Goal: Task Accomplishment & Management: Complete application form

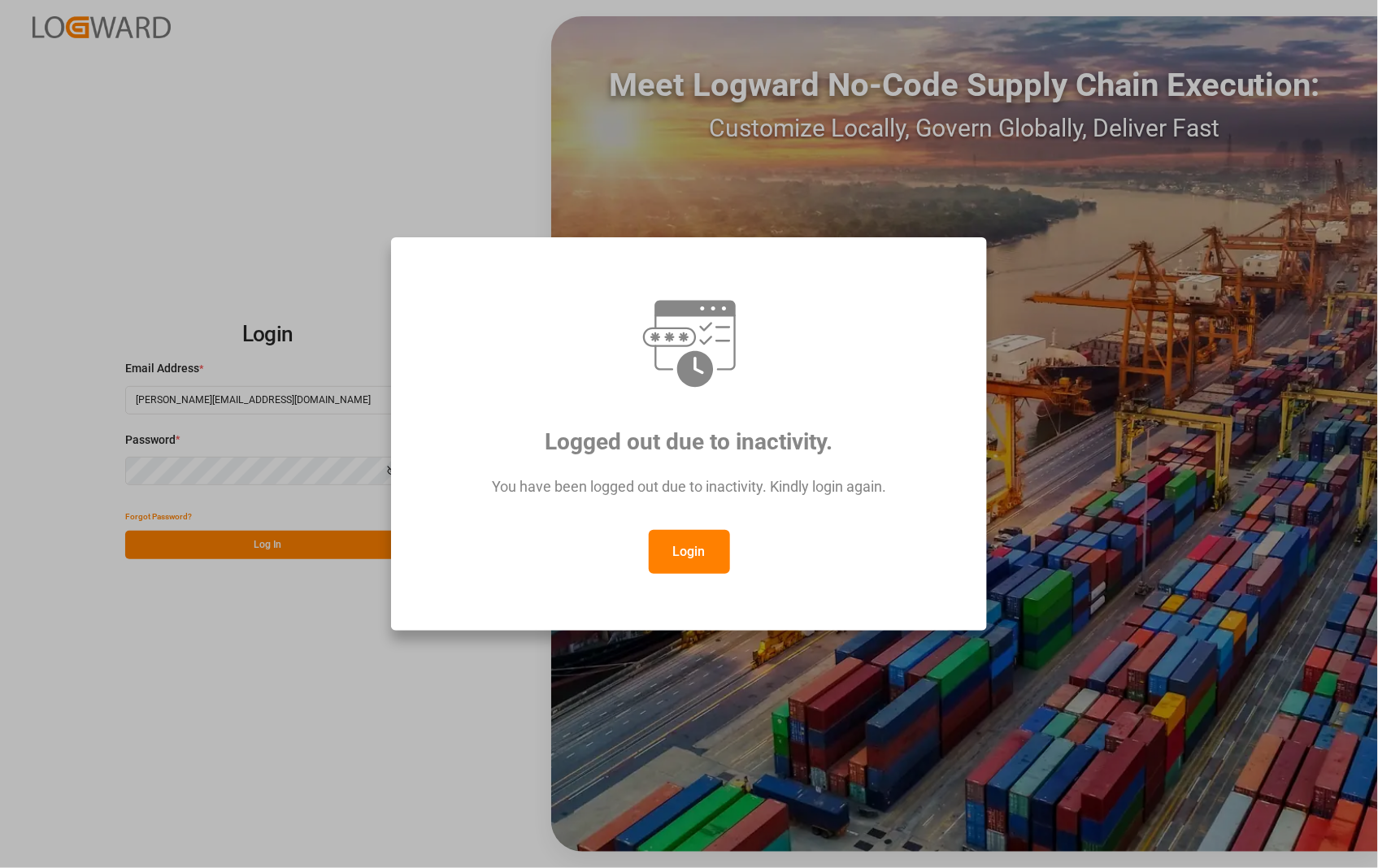
click at [687, 550] on button "Login" at bounding box center [689, 552] width 81 height 44
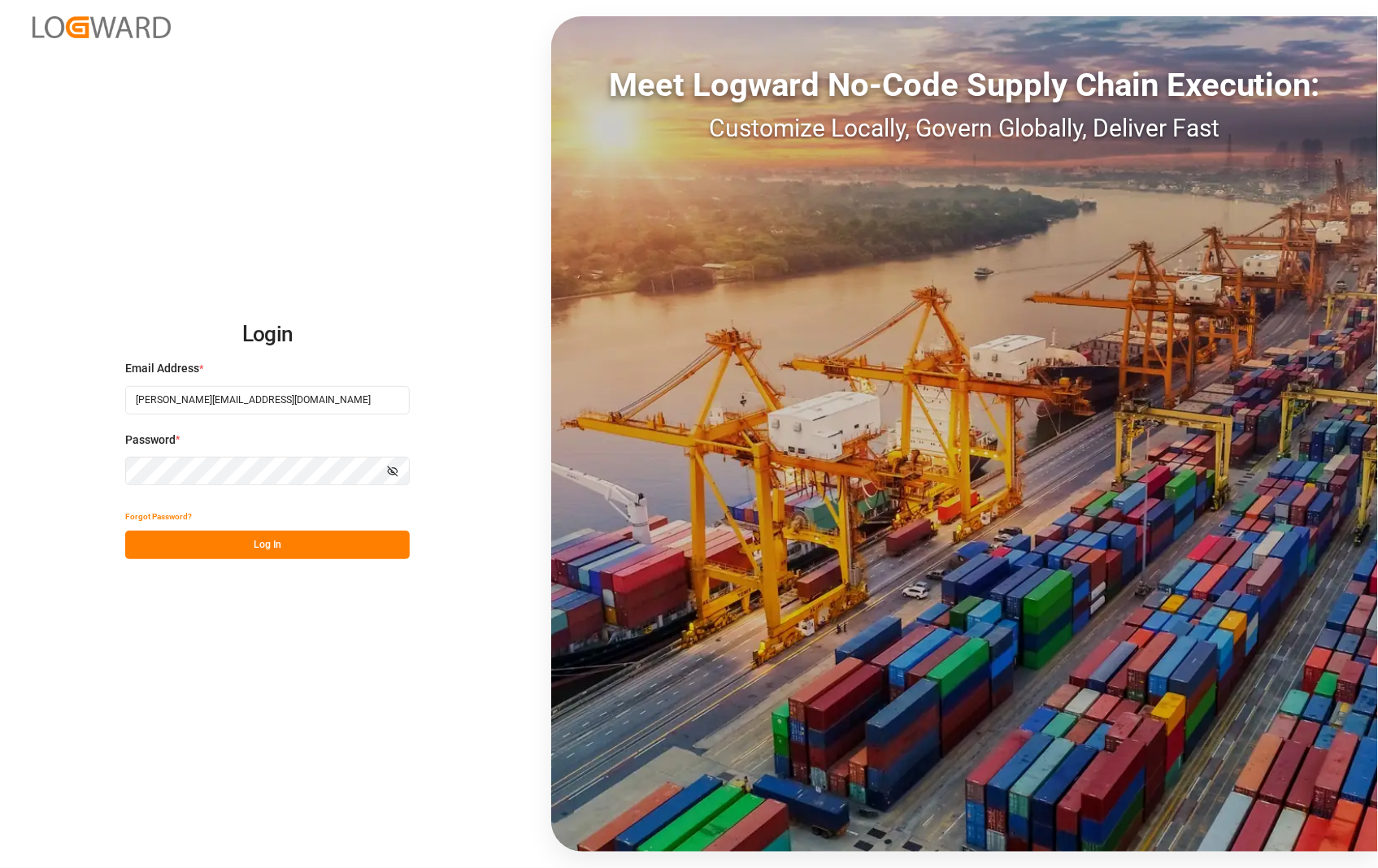
click at [252, 538] on button "Log In" at bounding box center [267, 545] width 284 height 29
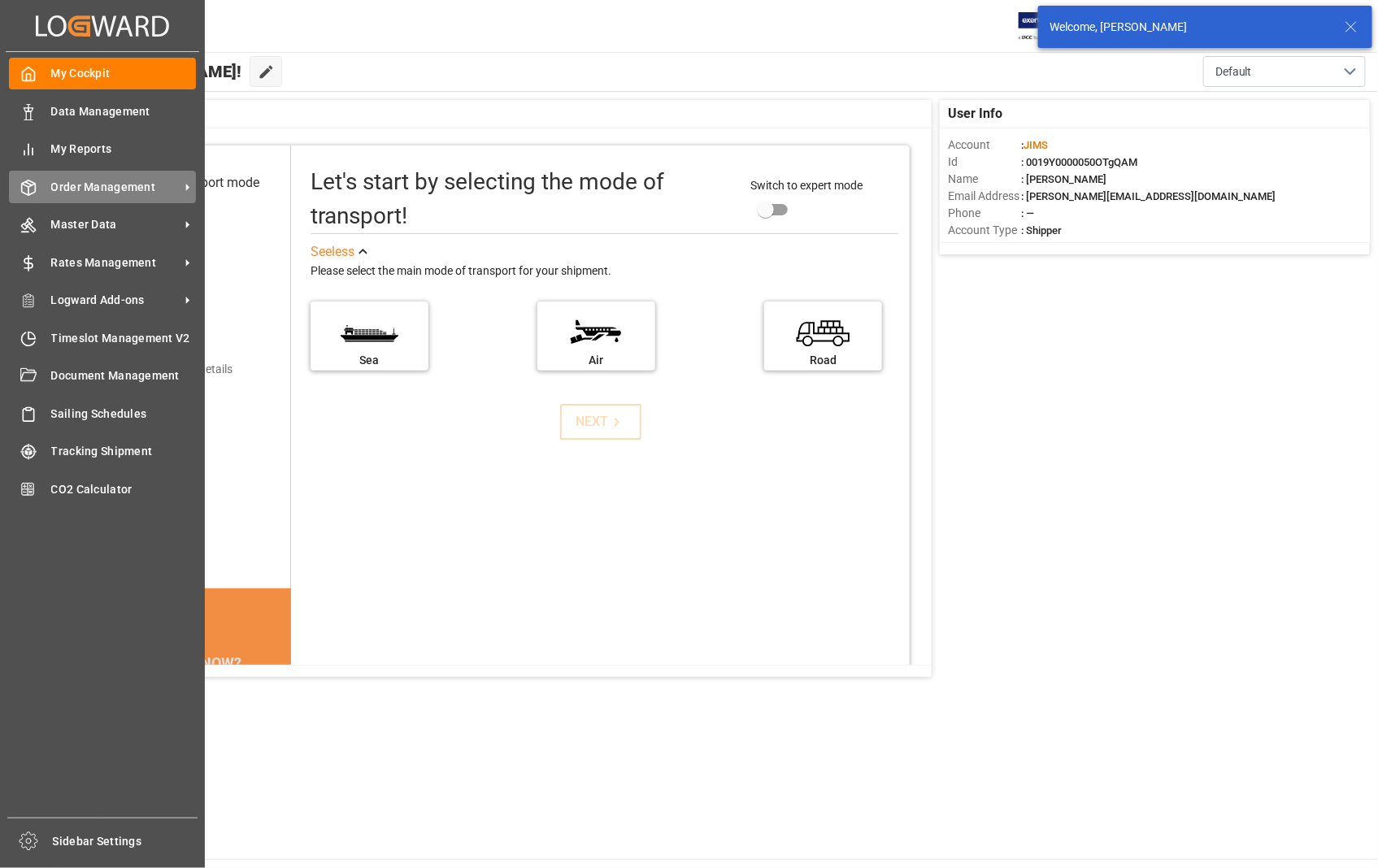
click at [95, 188] on span "Order Management" at bounding box center [116, 187] width 128 height 17
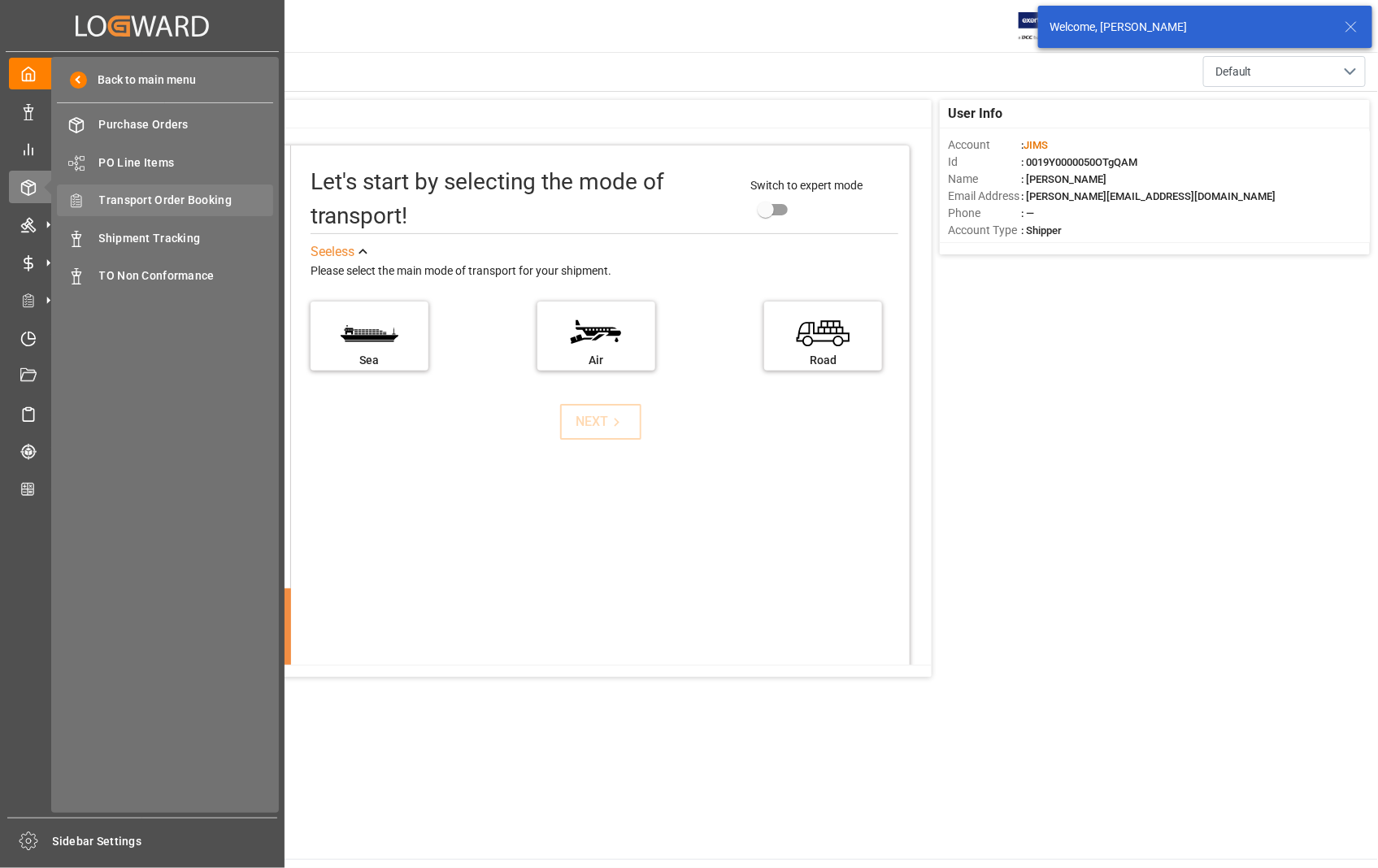
click at [184, 191] on span "Transport Order Booking" at bounding box center [186, 200] width 175 height 17
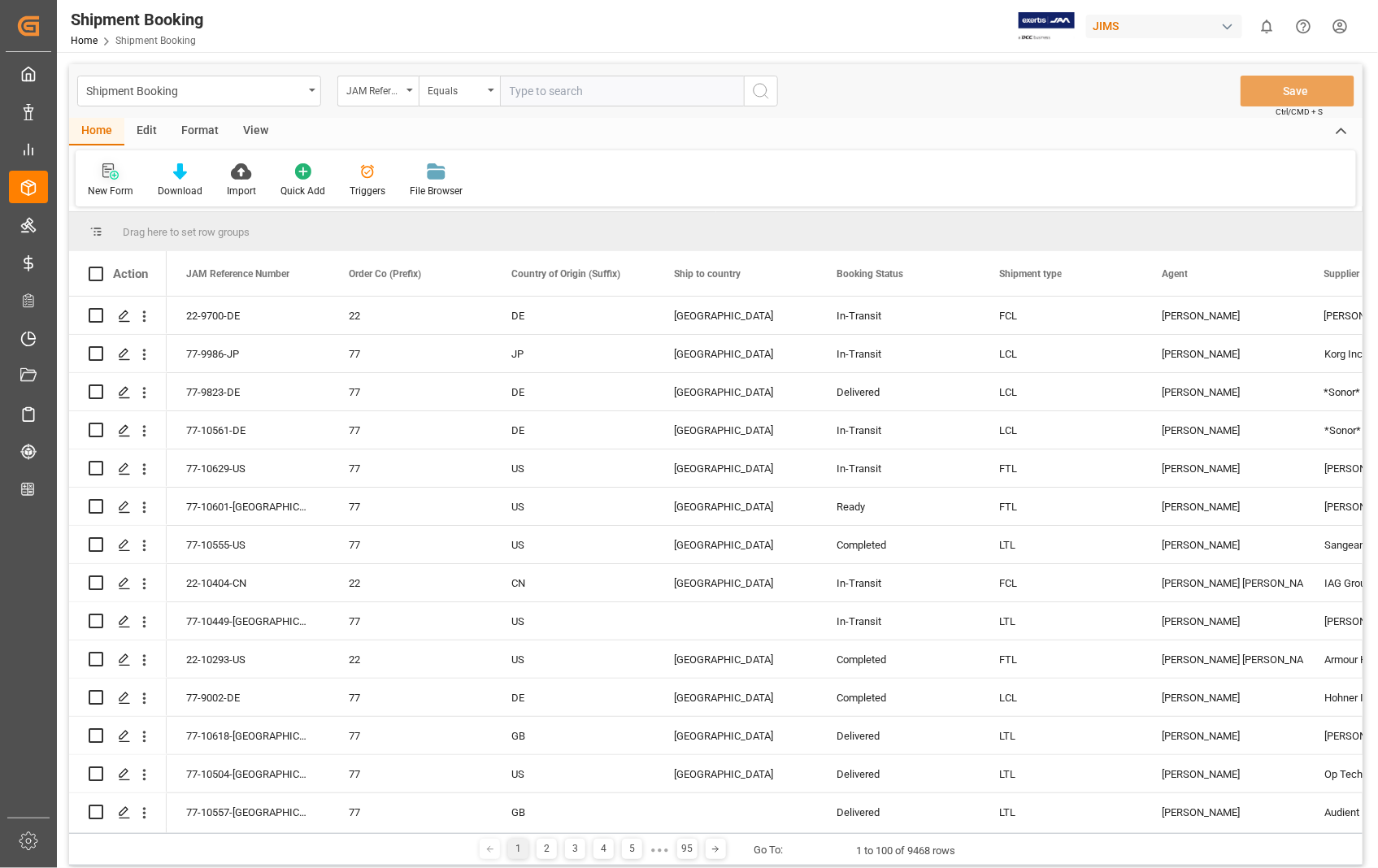
click at [102, 165] on icon at bounding box center [110, 171] width 16 height 16
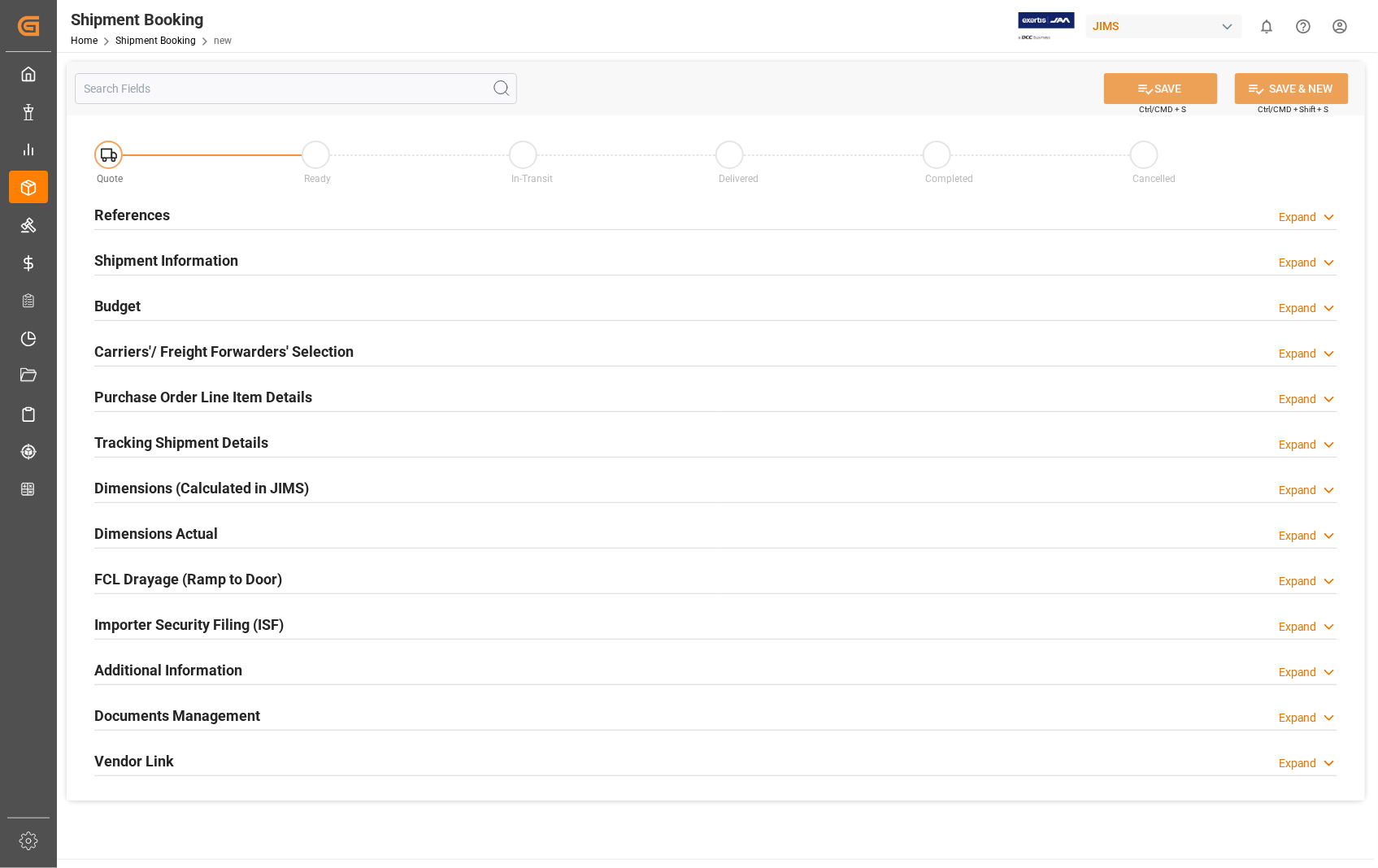
click at [164, 215] on h2 "References" at bounding box center [132, 215] width 76 height 22
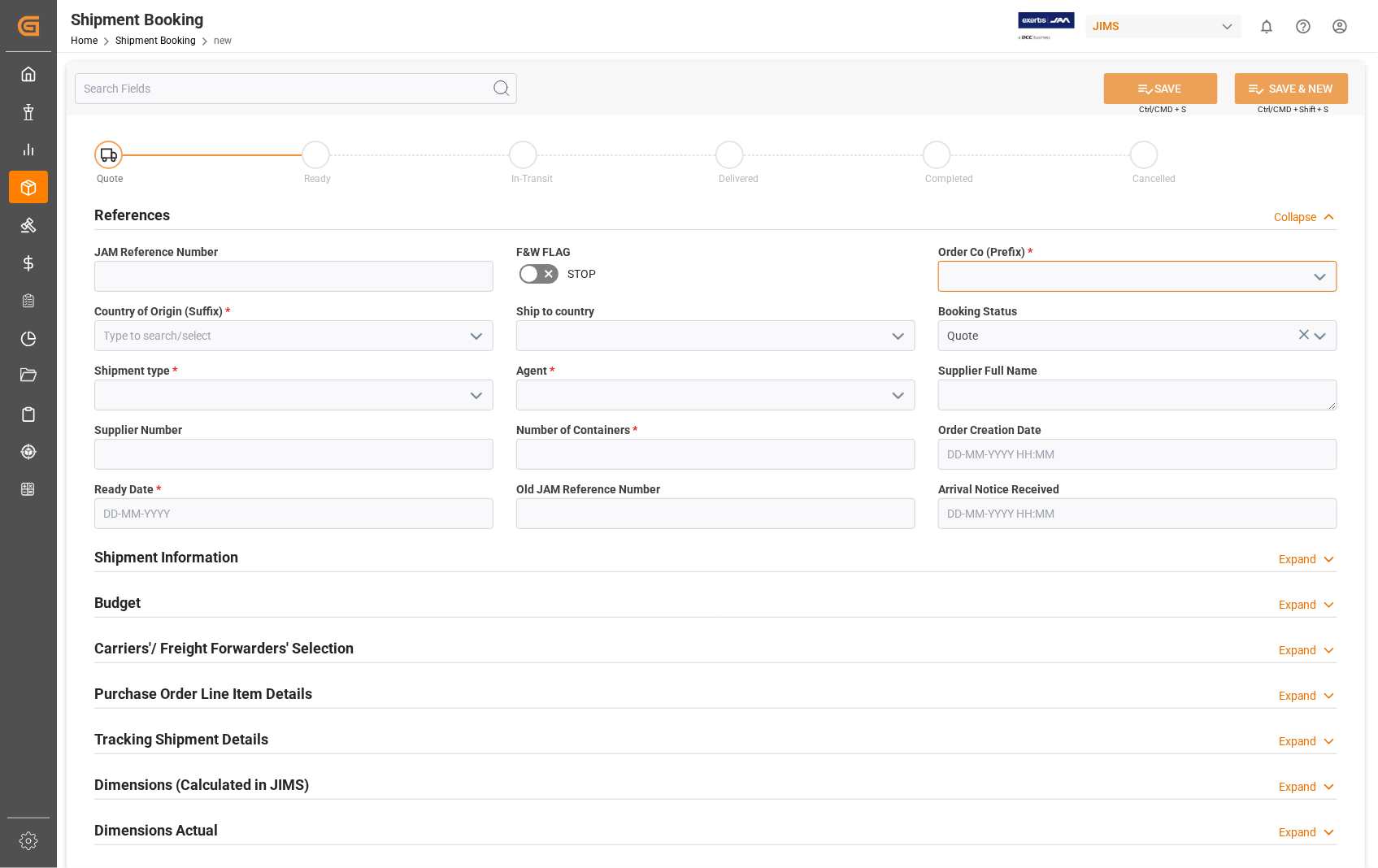
click at [1075, 277] on input at bounding box center [1138, 276] width 399 height 31
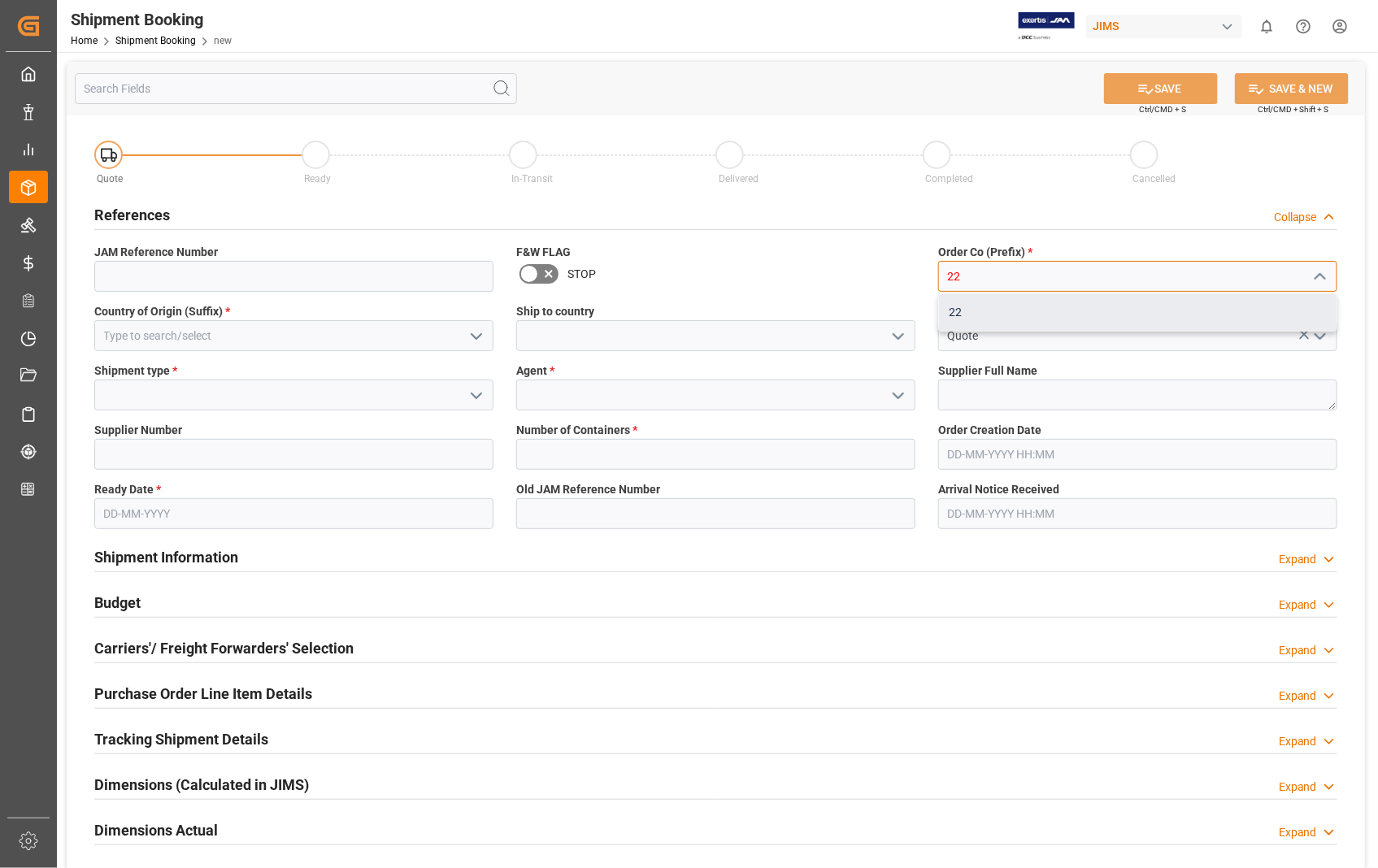
click at [1000, 310] on div "22" at bounding box center [1138, 312] width 397 height 36
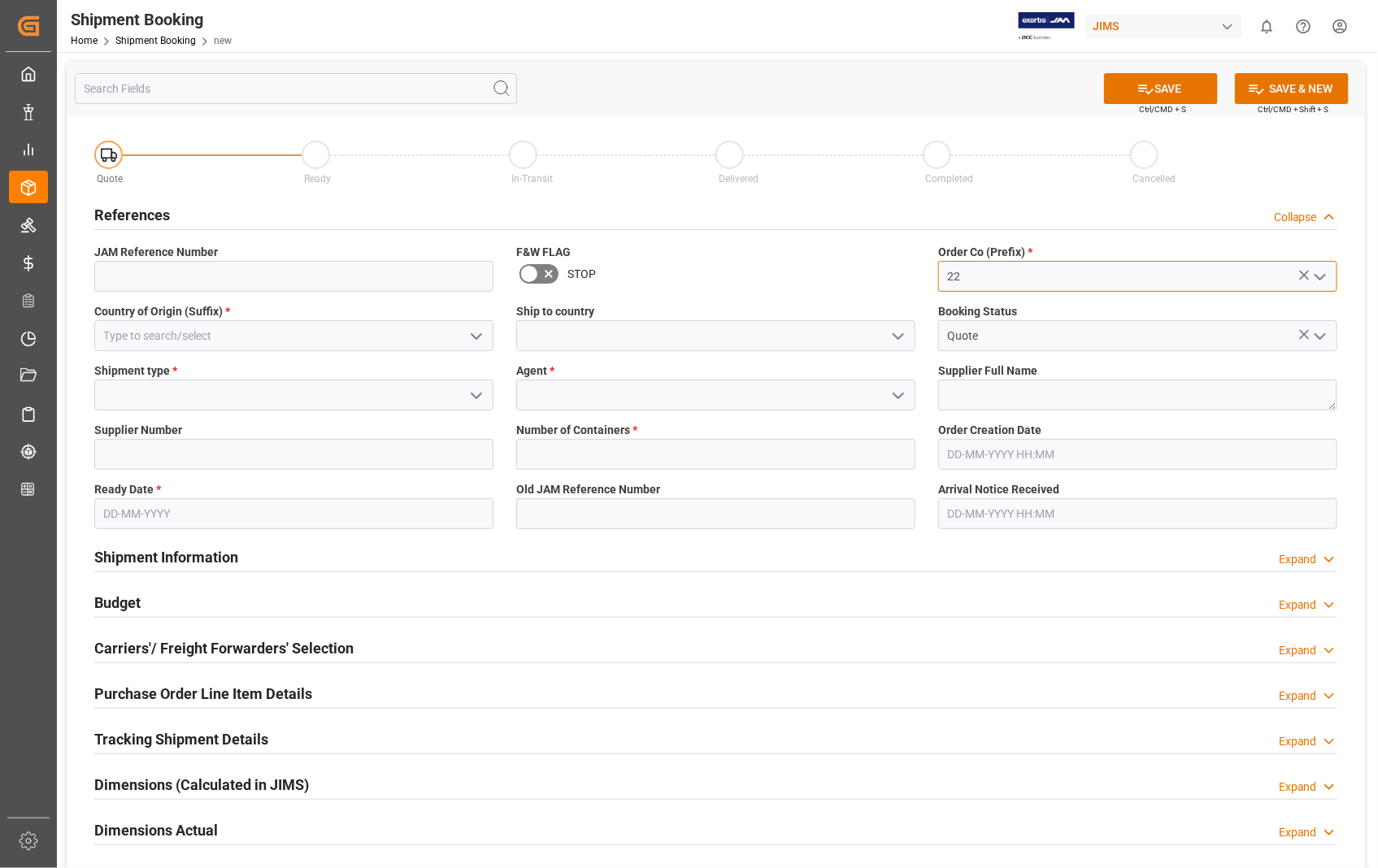
type input "22"
click at [374, 344] on input at bounding box center [294, 336] width 399 height 31
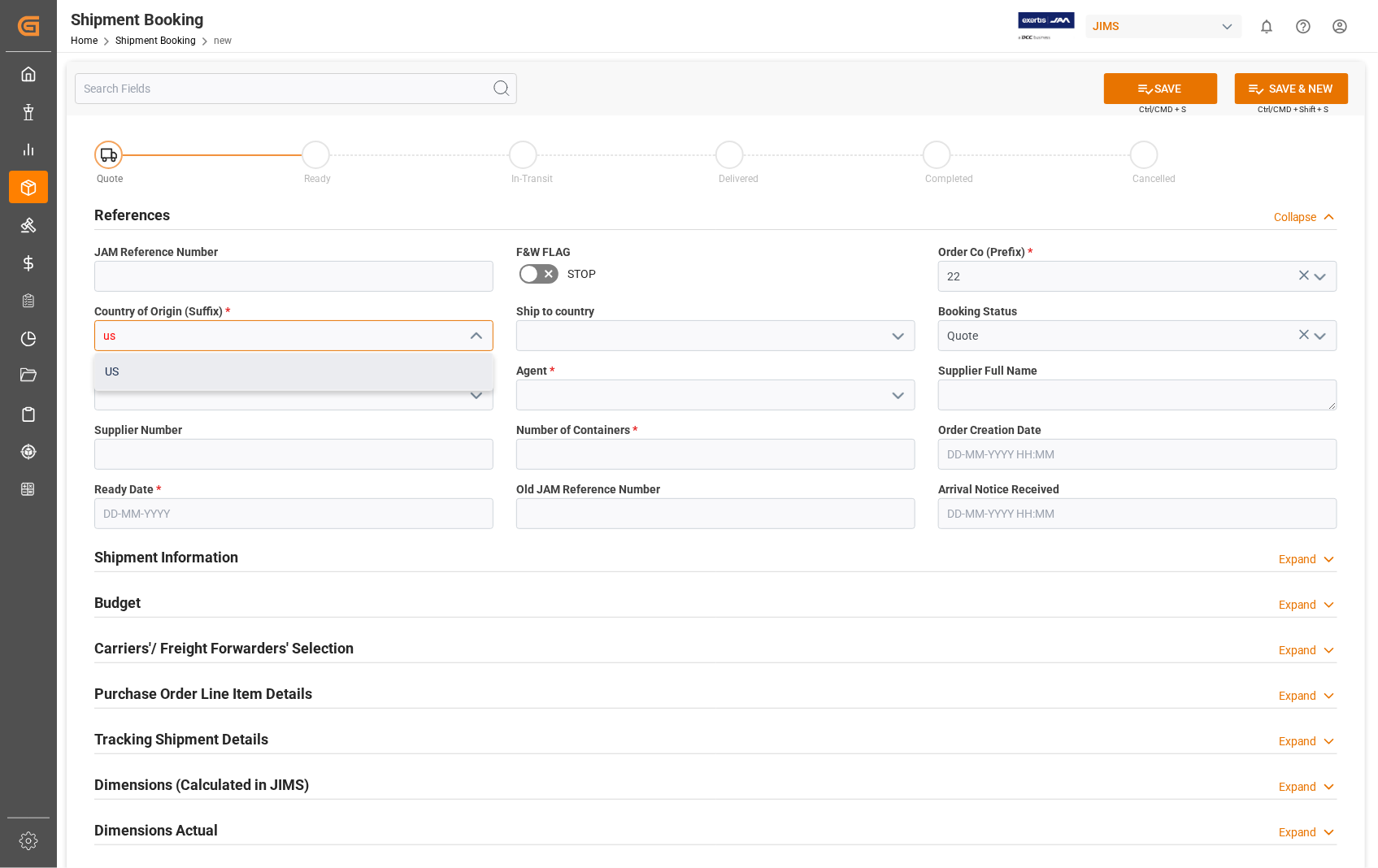
click at [338, 374] on div "US" at bounding box center [294, 371] width 397 height 36
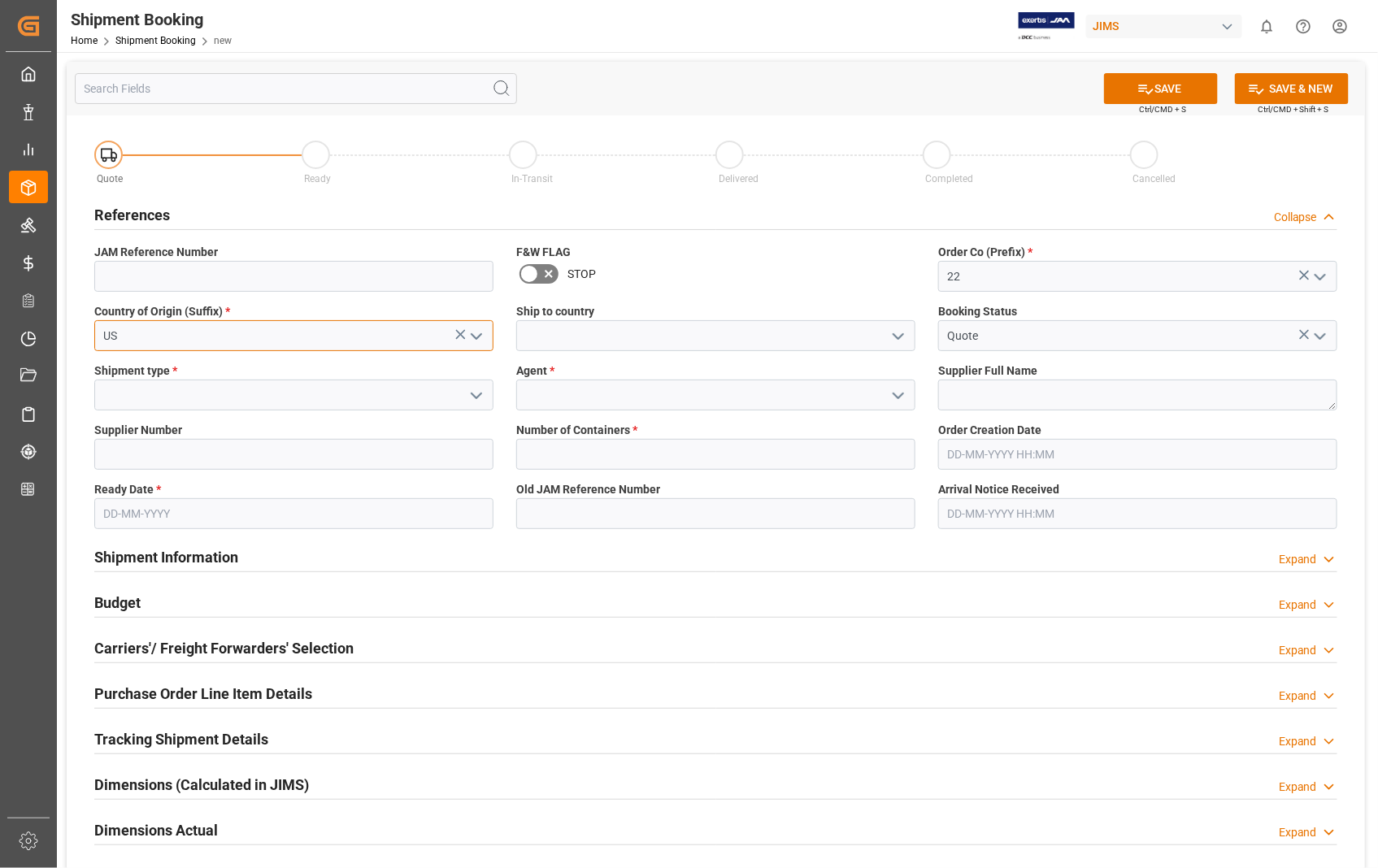
type input "US"
click at [559, 332] on input at bounding box center [716, 336] width 399 height 31
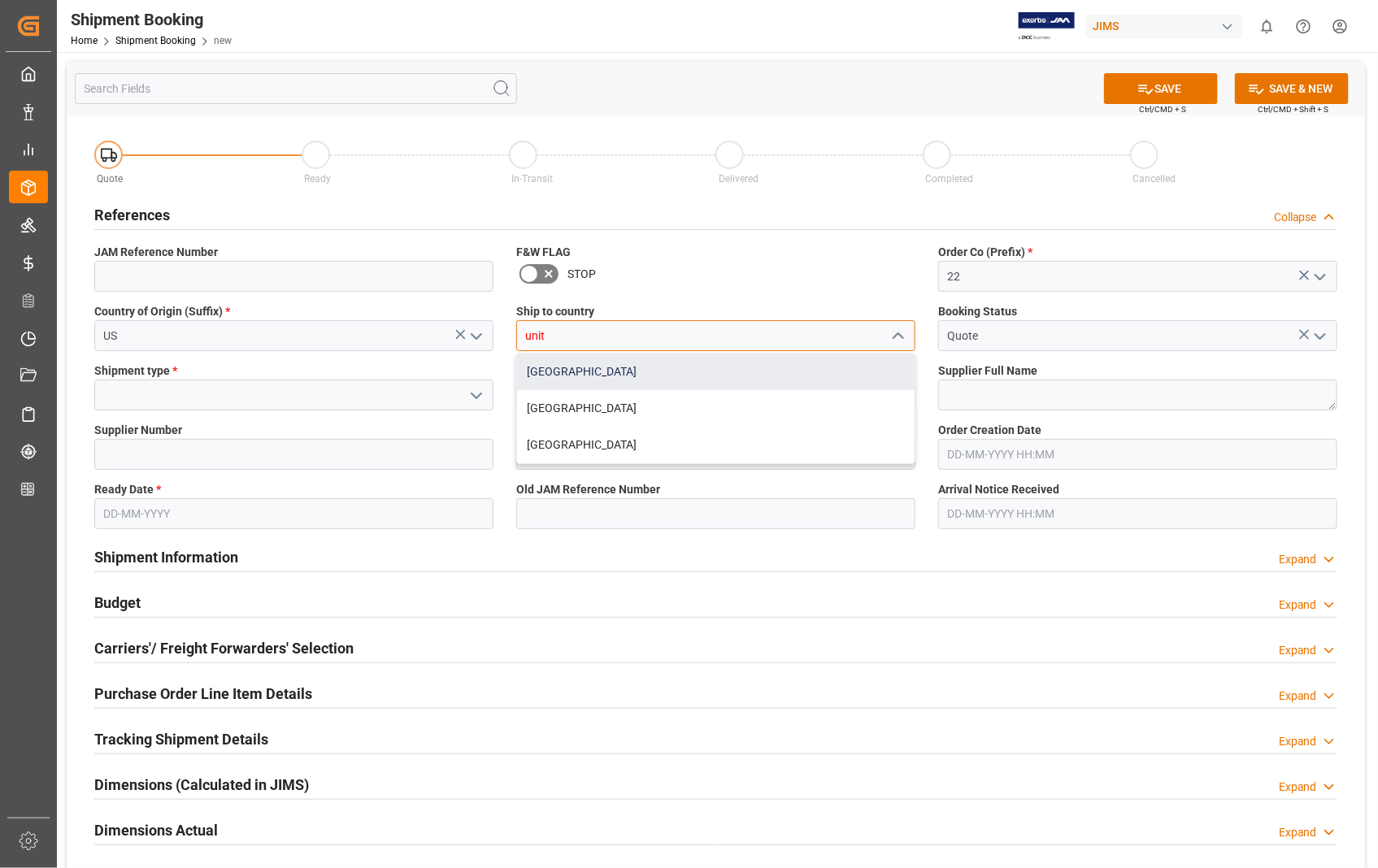
click at [569, 371] on div "[GEOGRAPHIC_DATA]" at bounding box center [716, 371] width 397 height 36
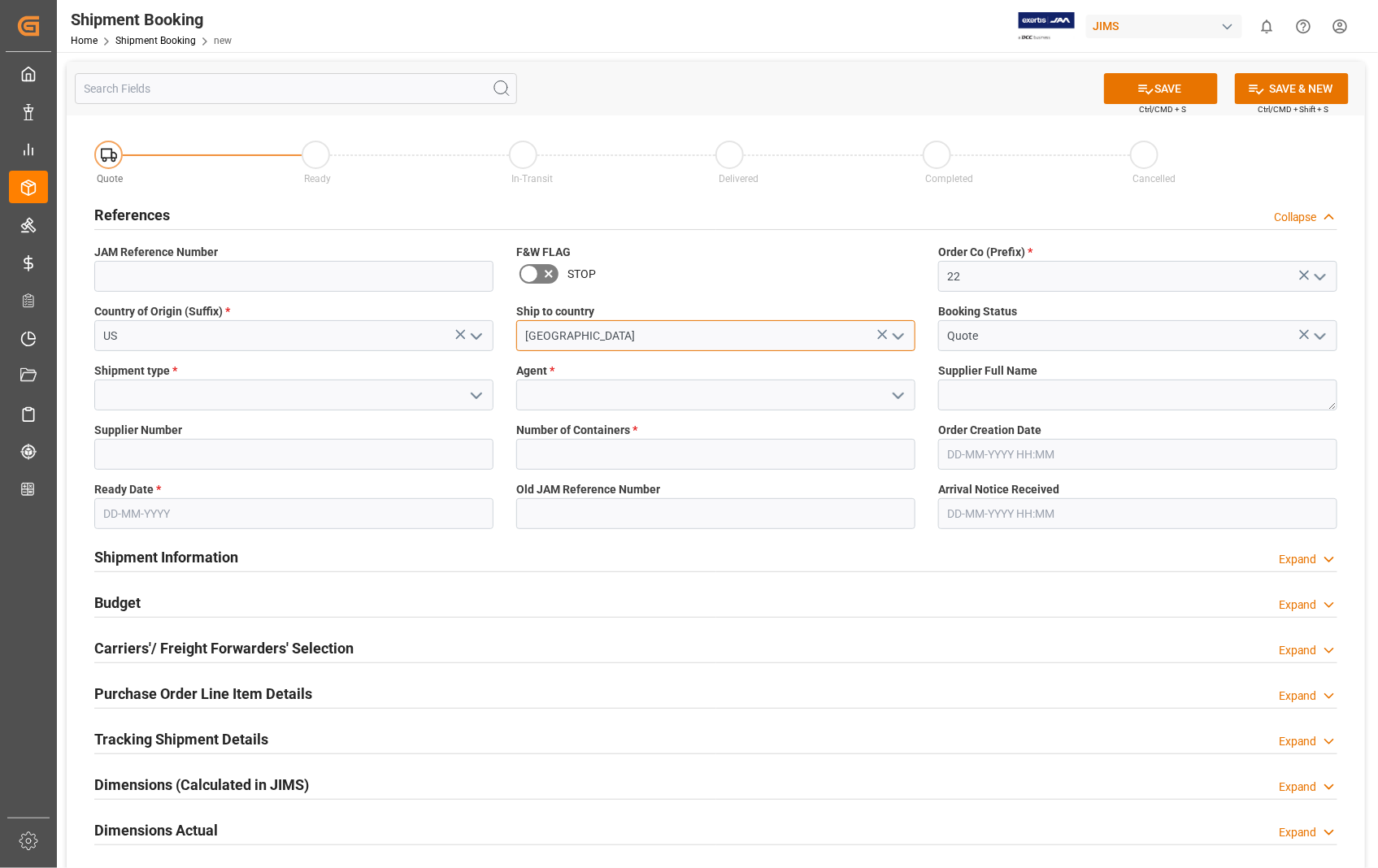
type input "[GEOGRAPHIC_DATA]"
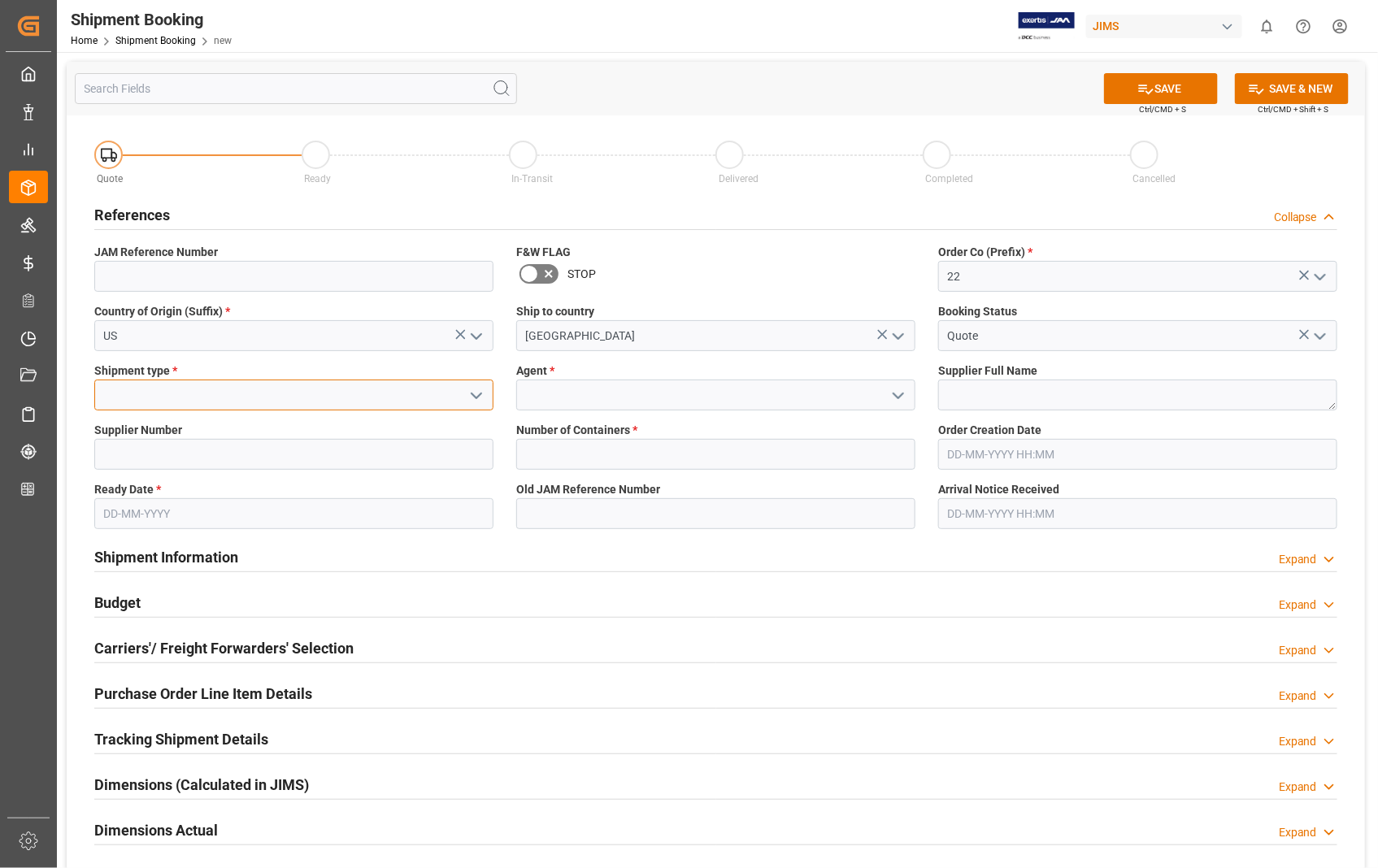
click at [250, 398] on input at bounding box center [294, 395] width 399 height 31
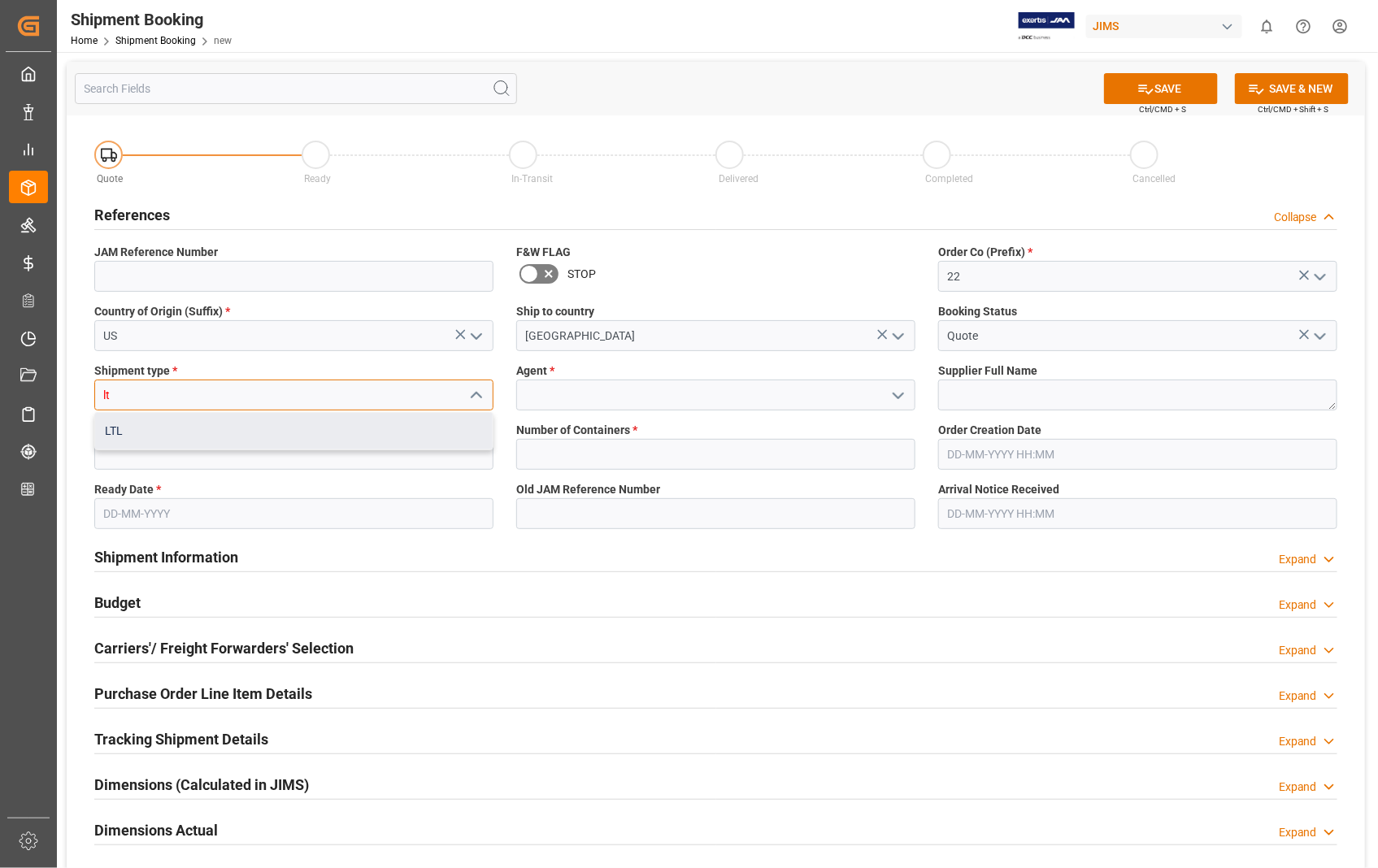
click at [134, 429] on div "LTL" at bounding box center [294, 430] width 397 height 36
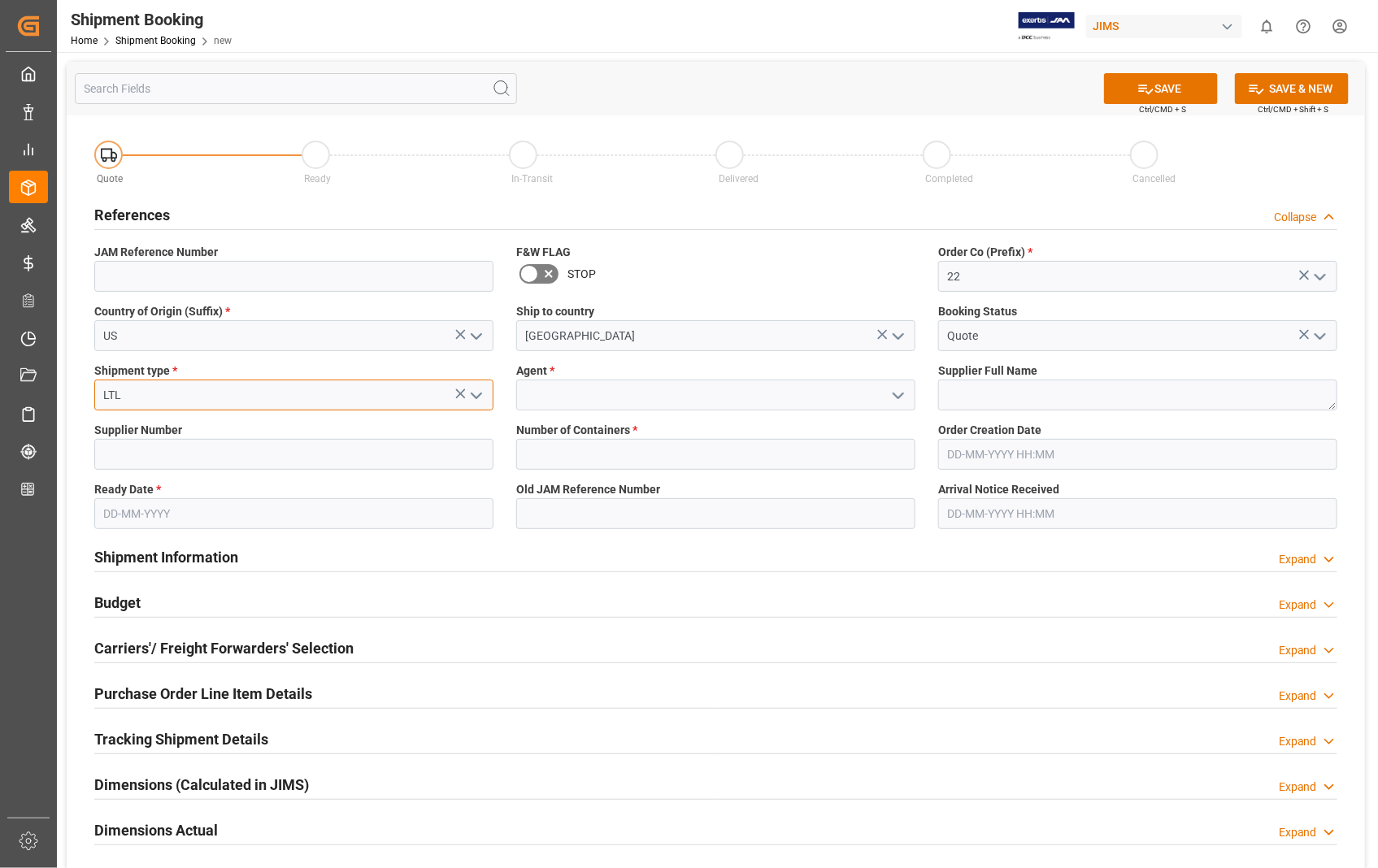
type input "LTL"
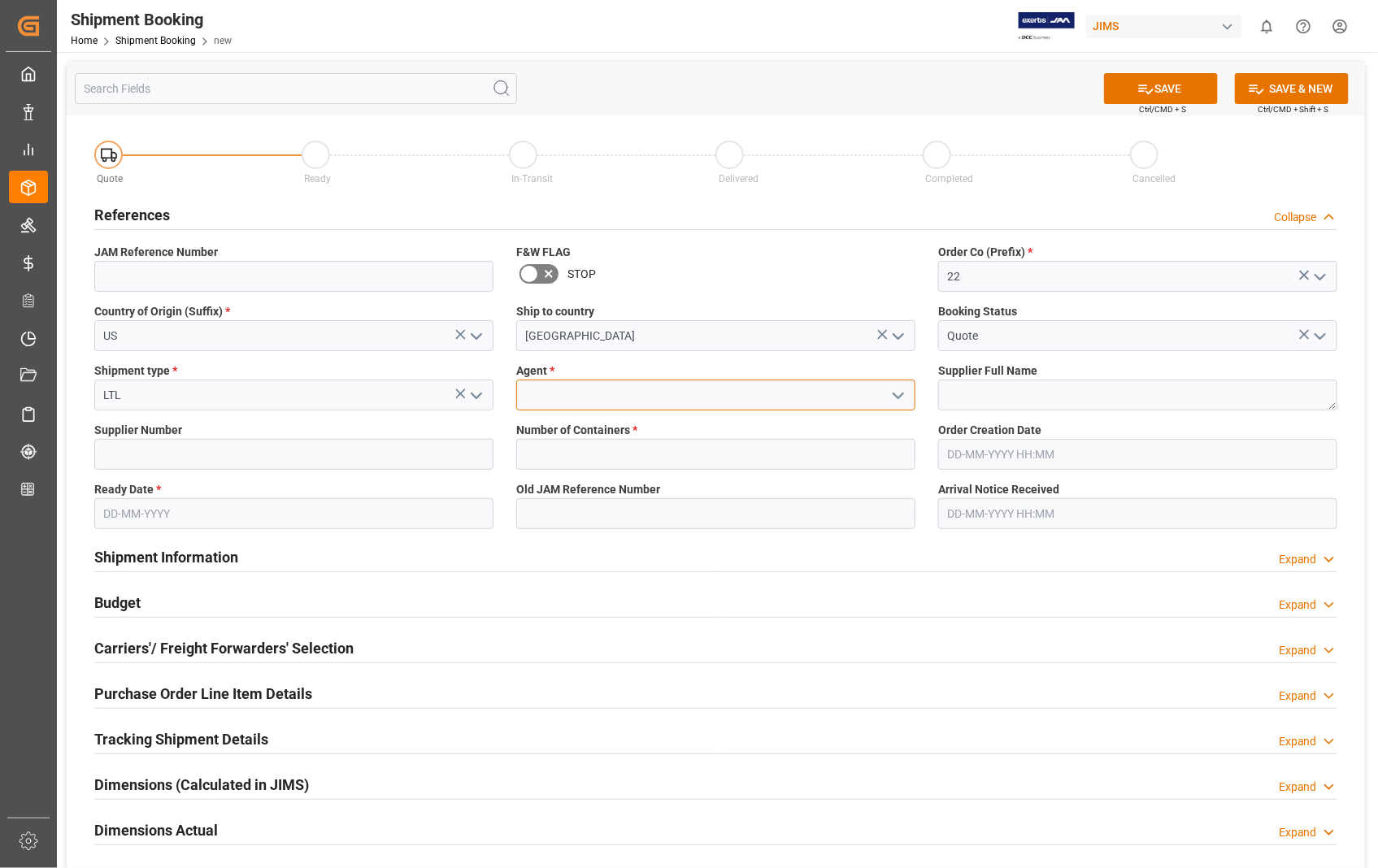
click at [567, 383] on input at bounding box center [716, 395] width 399 height 31
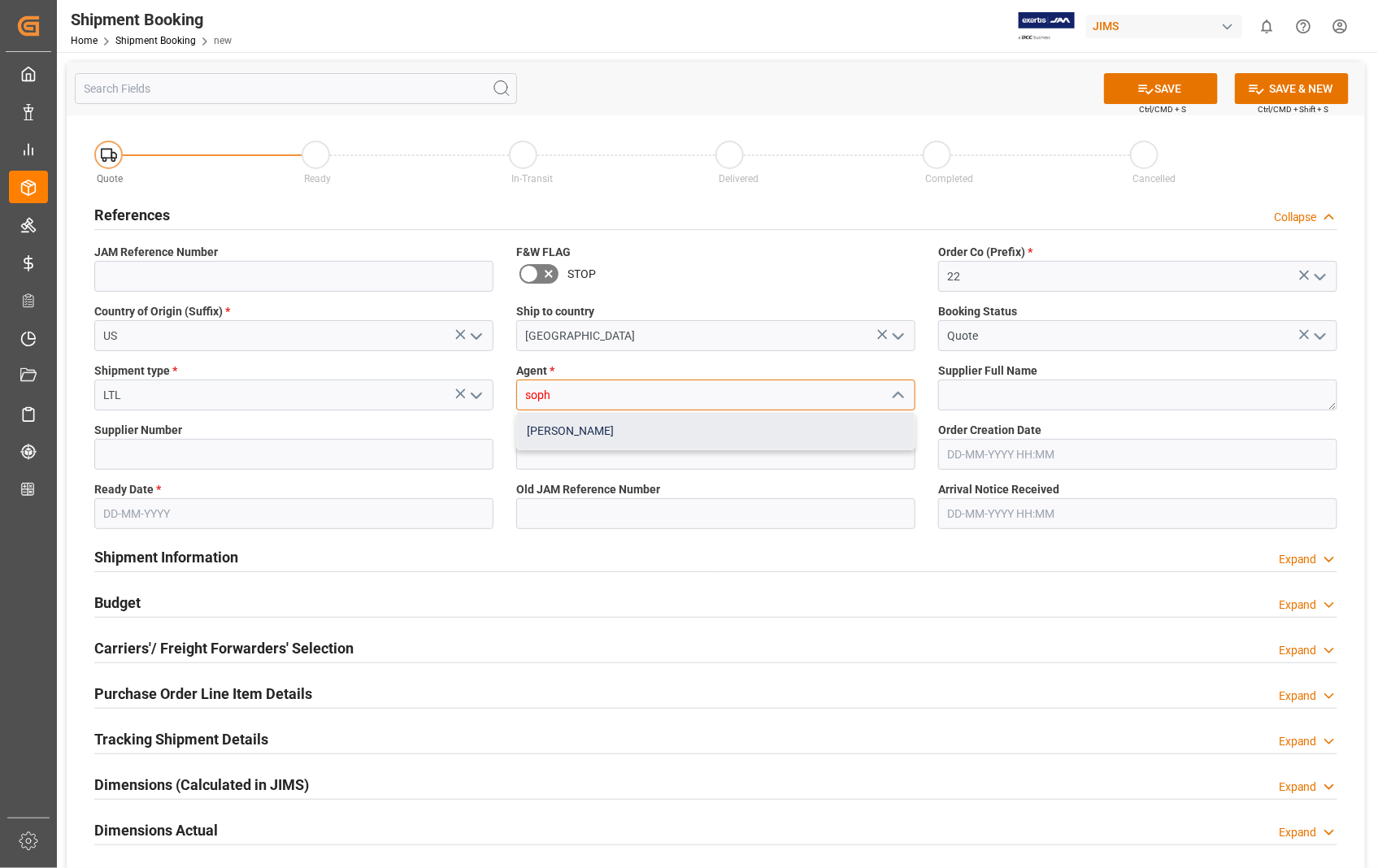
click at [549, 435] on div "[PERSON_NAME]" at bounding box center [716, 430] width 397 height 36
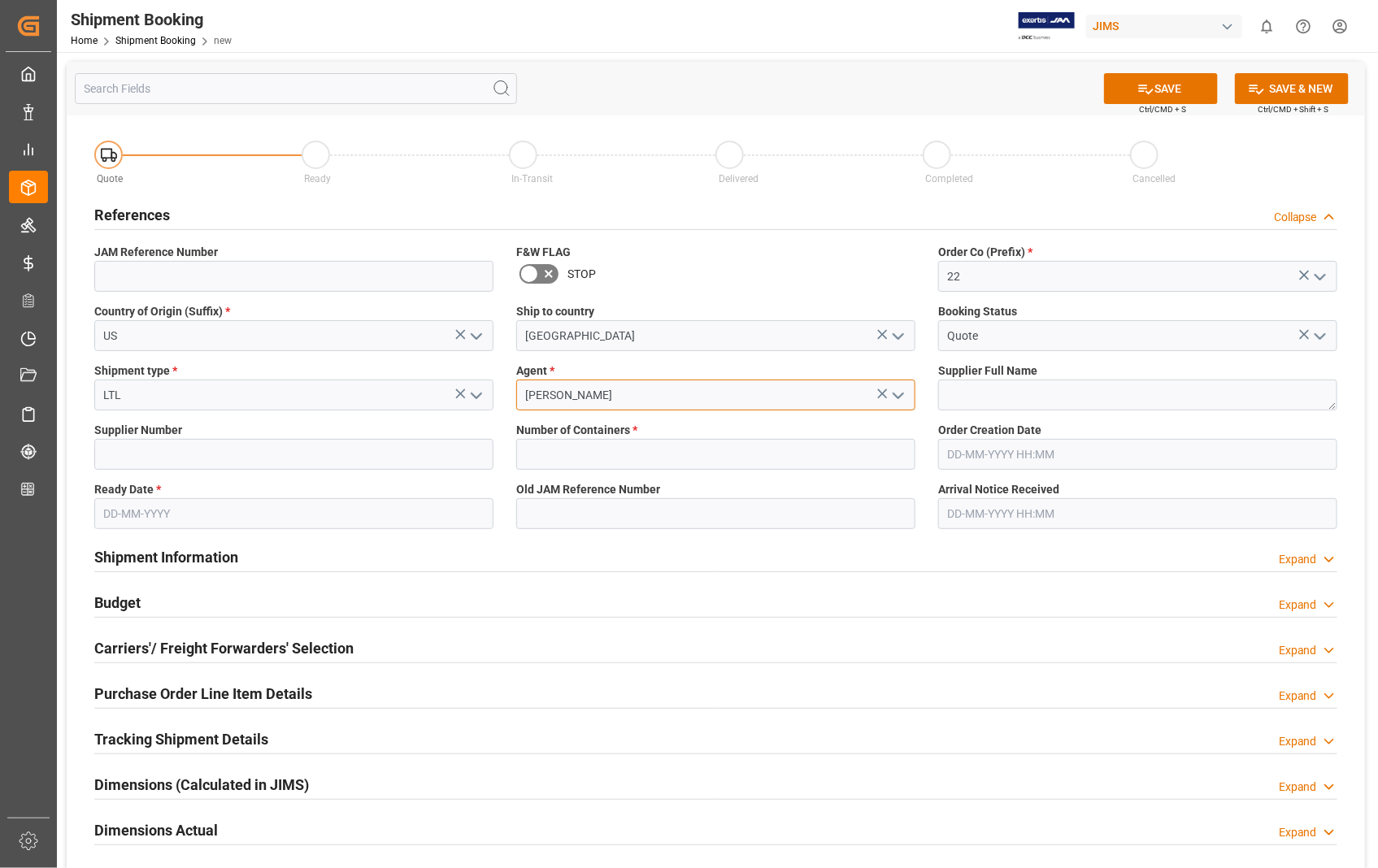
type input "[PERSON_NAME]"
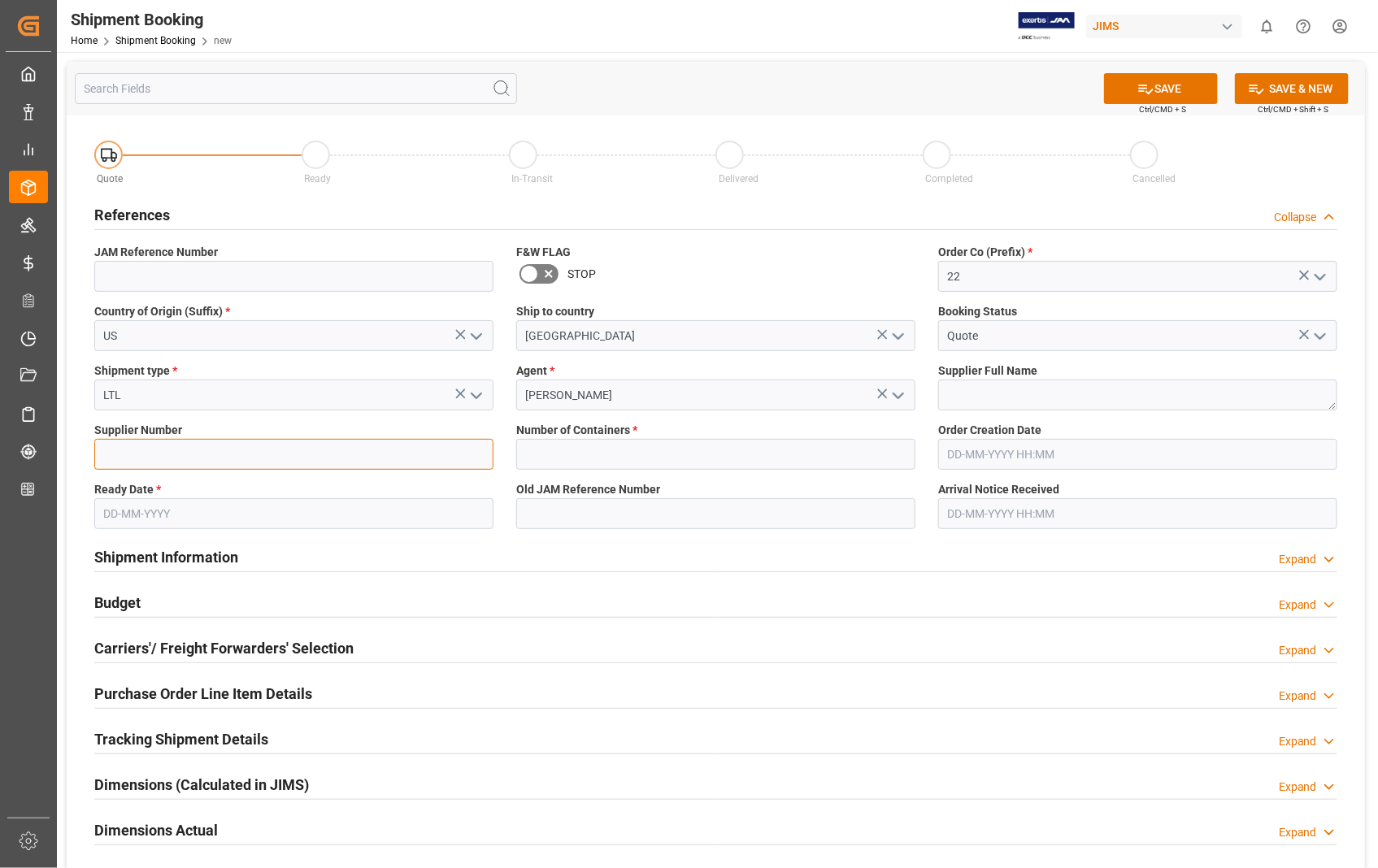
click at [251, 463] on input at bounding box center [294, 454] width 399 height 31
type input "404679"
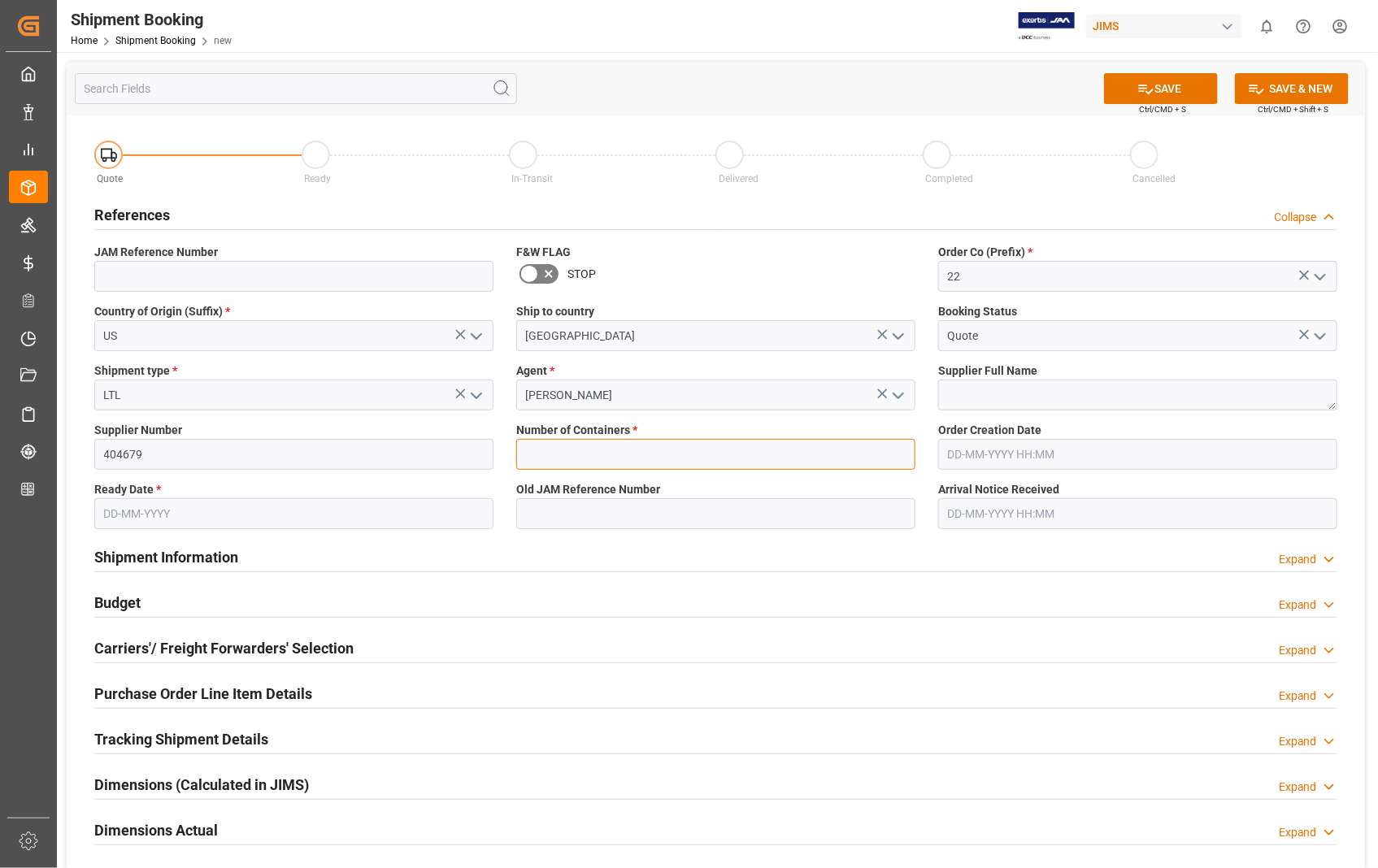
click at [735, 455] on input "text" at bounding box center [716, 454] width 399 height 31
type input "0"
type input "22-10470-[GEOGRAPHIC_DATA]"
type input "[DATE] 18:31"
type input "[DATE]"
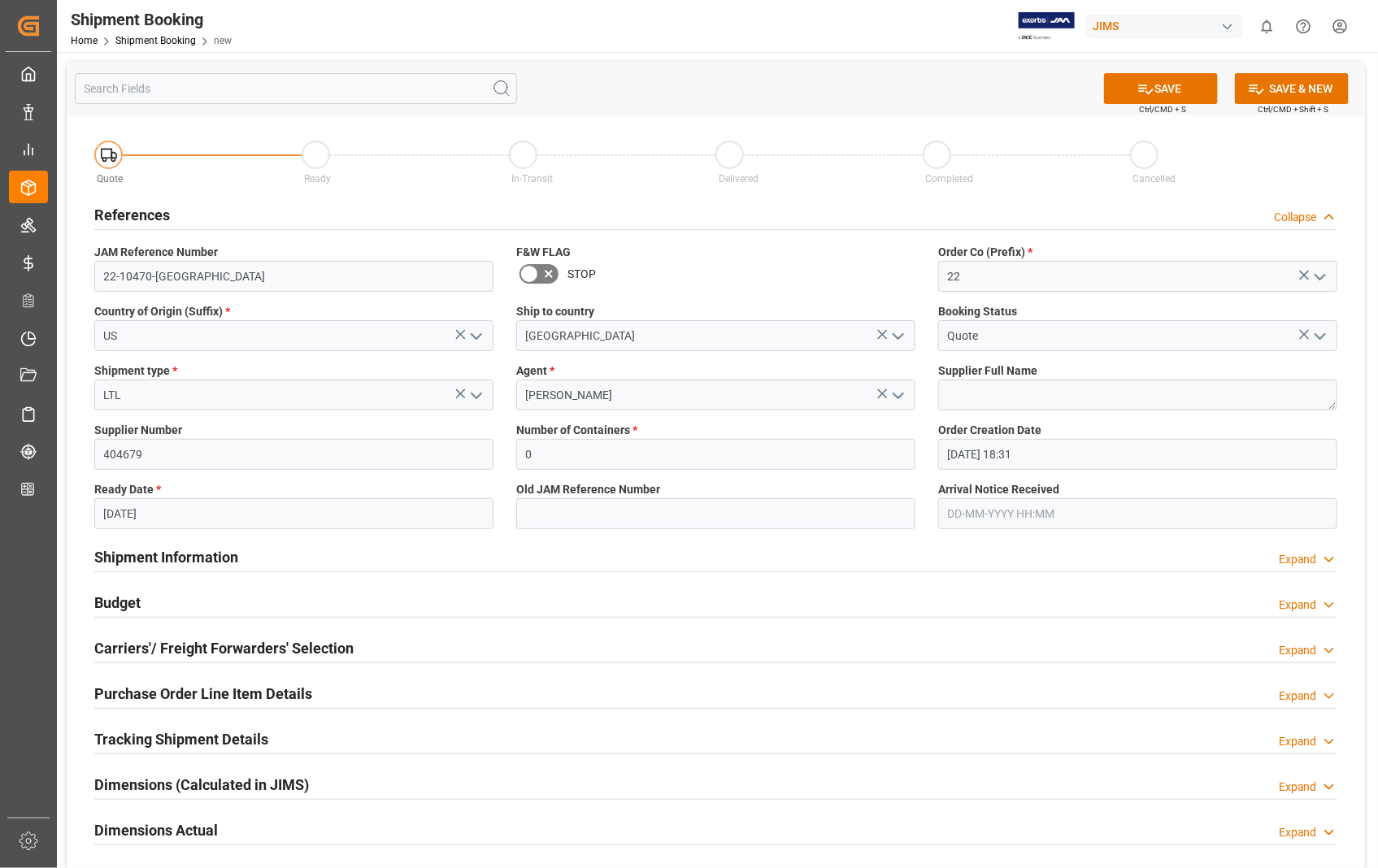
type input "[DATE] 00:00"
click at [972, 385] on textarea at bounding box center [1138, 395] width 399 height 31
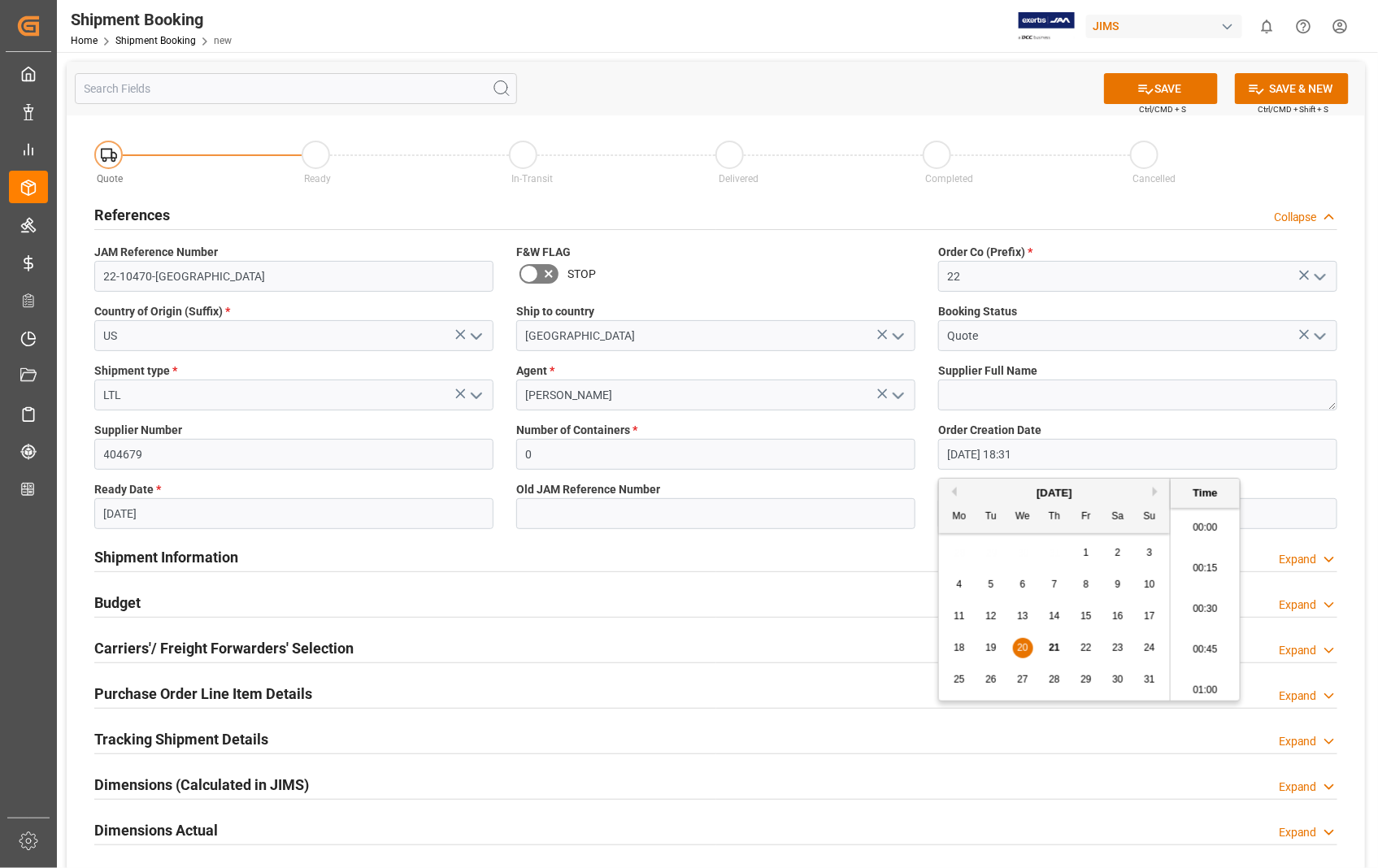
click at [1161, 464] on input "[DATE] 18:31" at bounding box center [1138, 454] width 399 height 31
click at [1056, 654] on div "21" at bounding box center [1055, 648] width 20 height 19
type input "[DATE] 18:31"
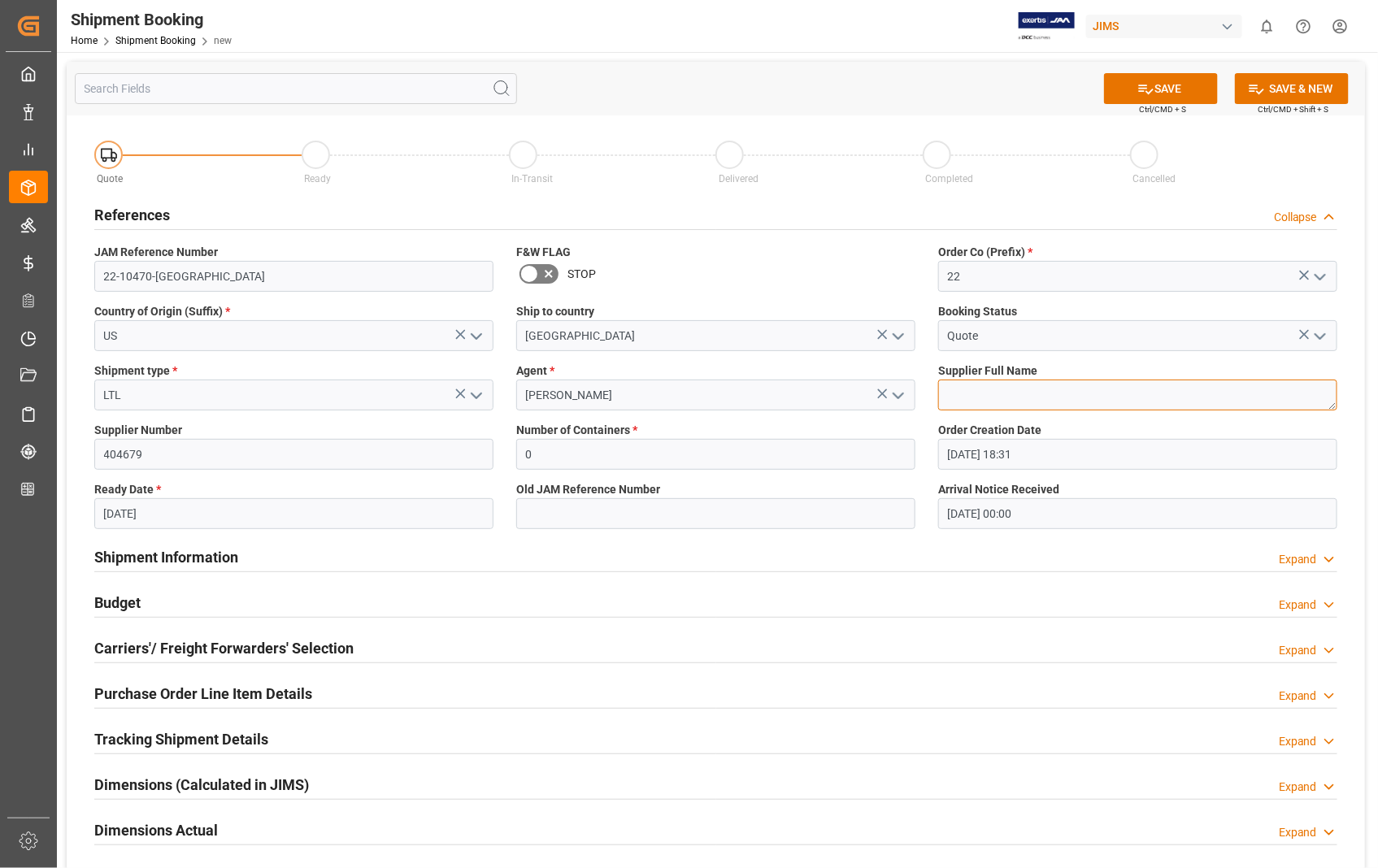
click at [1008, 405] on textarea at bounding box center [1138, 395] width 399 height 31
paste textarea "Shure Incorporated - 212"
type textarea "Shure Incorporated"
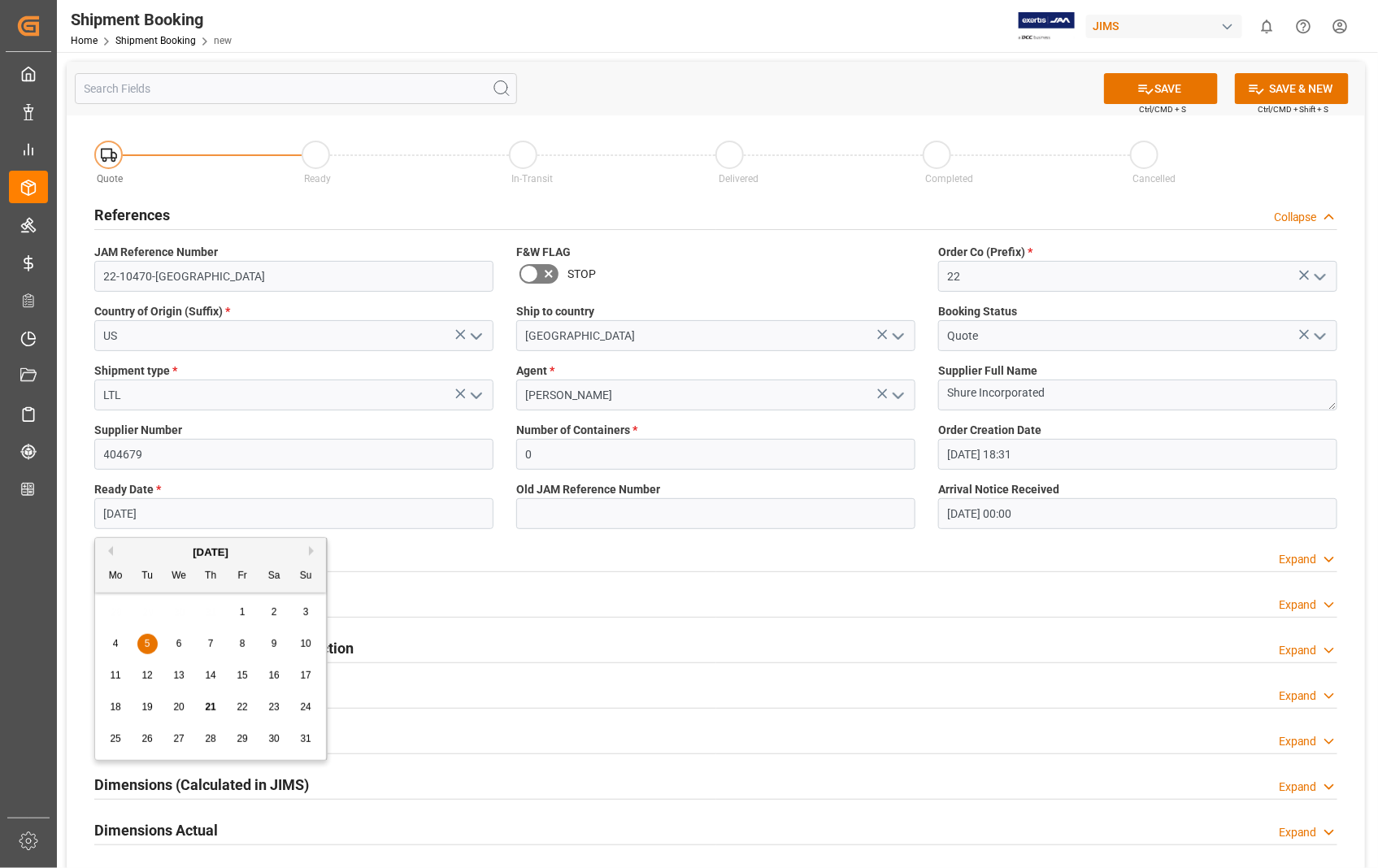
click at [165, 520] on input "[DATE]" at bounding box center [294, 514] width 399 height 31
click at [311, 550] on button "Next Month" at bounding box center [314, 551] width 10 height 10
click at [118, 615] on span "1" at bounding box center [116, 612] width 6 height 11
type input "[DATE]"
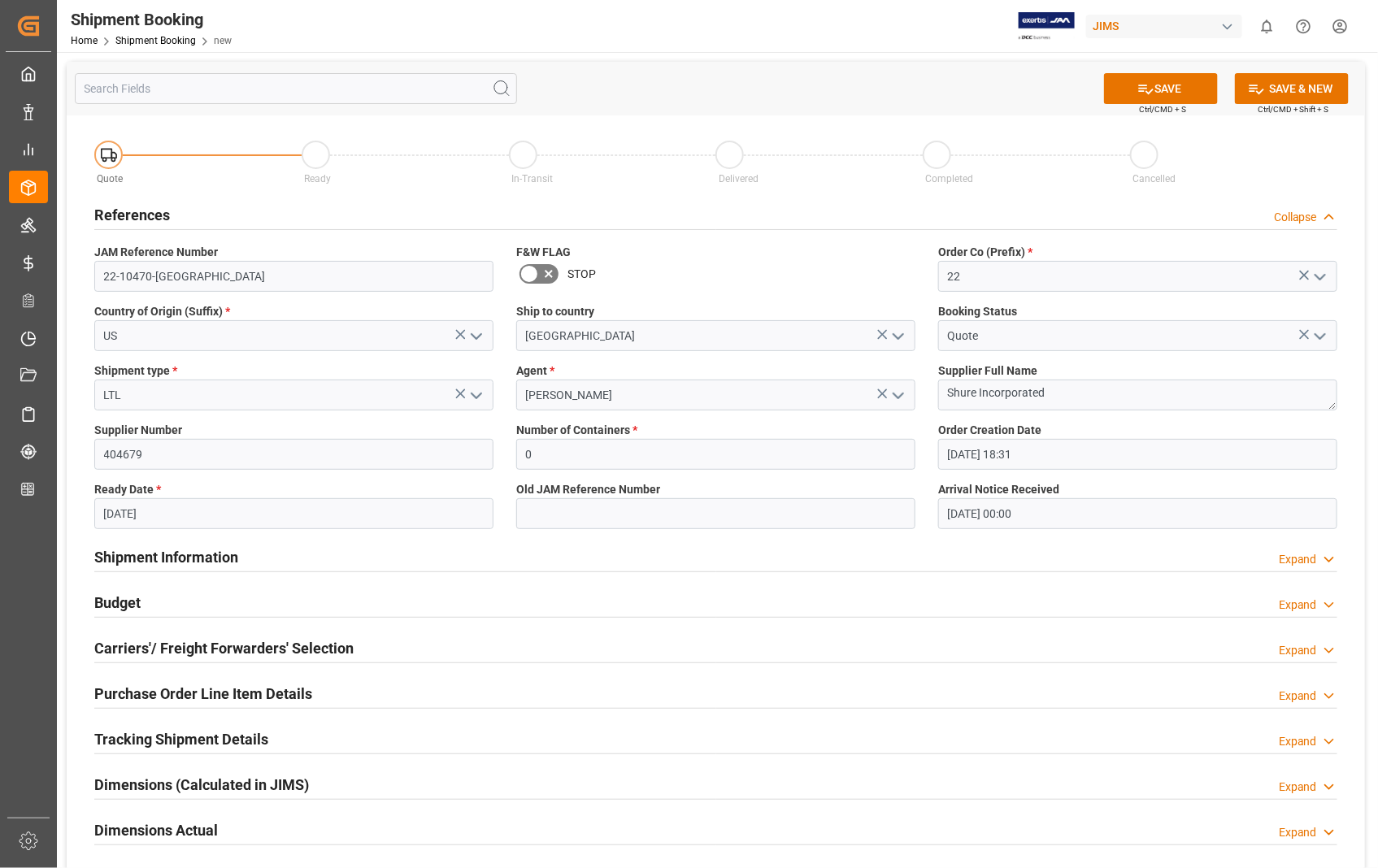
drag, startPoint x: 1175, startPoint y: 78, endPoint x: 1036, endPoint y: 532, distance: 474.8
click at [1036, 532] on div "SAVE Ctrl/CMD + S SAVE & NEW Ctrl/CMD + Shift + S Quote Ready In-Transit Delive…" at bounding box center [716, 579] width 1298 height 1035
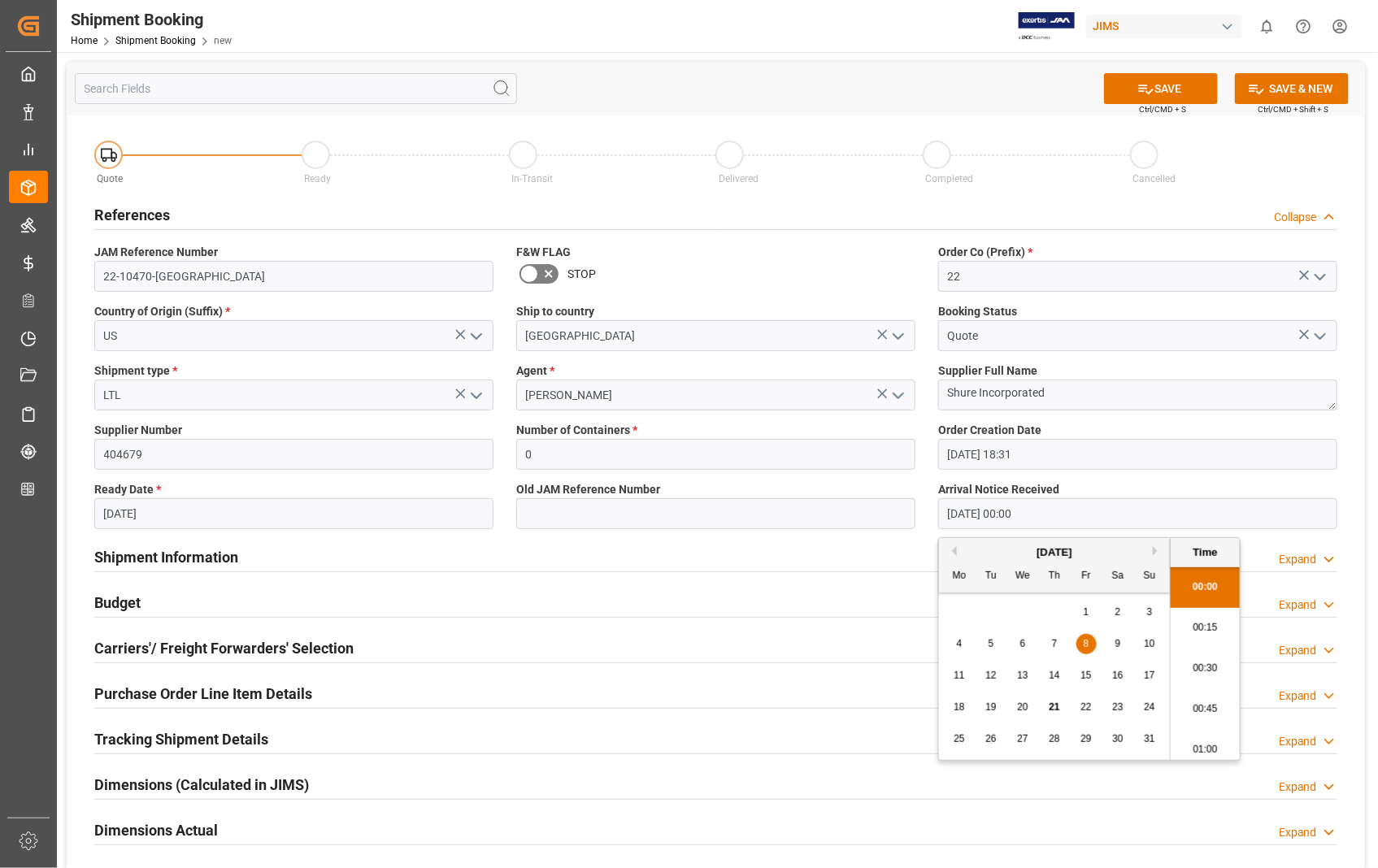
drag, startPoint x: 1057, startPoint y: 524, endPoint x: 929, endPoint y: 528, distance: 128.1
click at [929, 528] on div "Arrival Notice Received [DATE] 00:00" at bounding box center [1138, 505] width 422 height 59
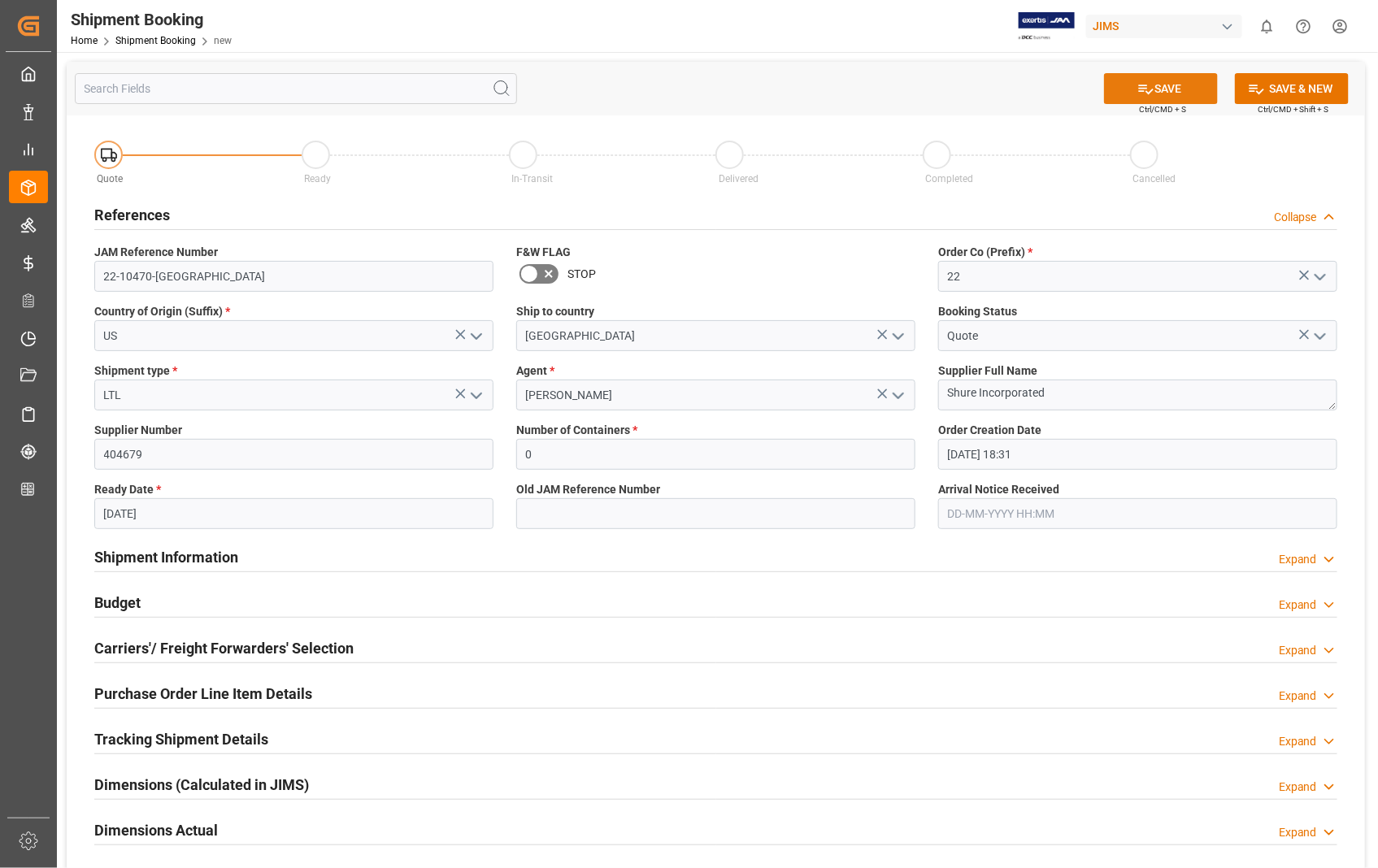
click at [1161, 92] on button "SAVE" at bounding box center [1160, 89] width 114 height 31
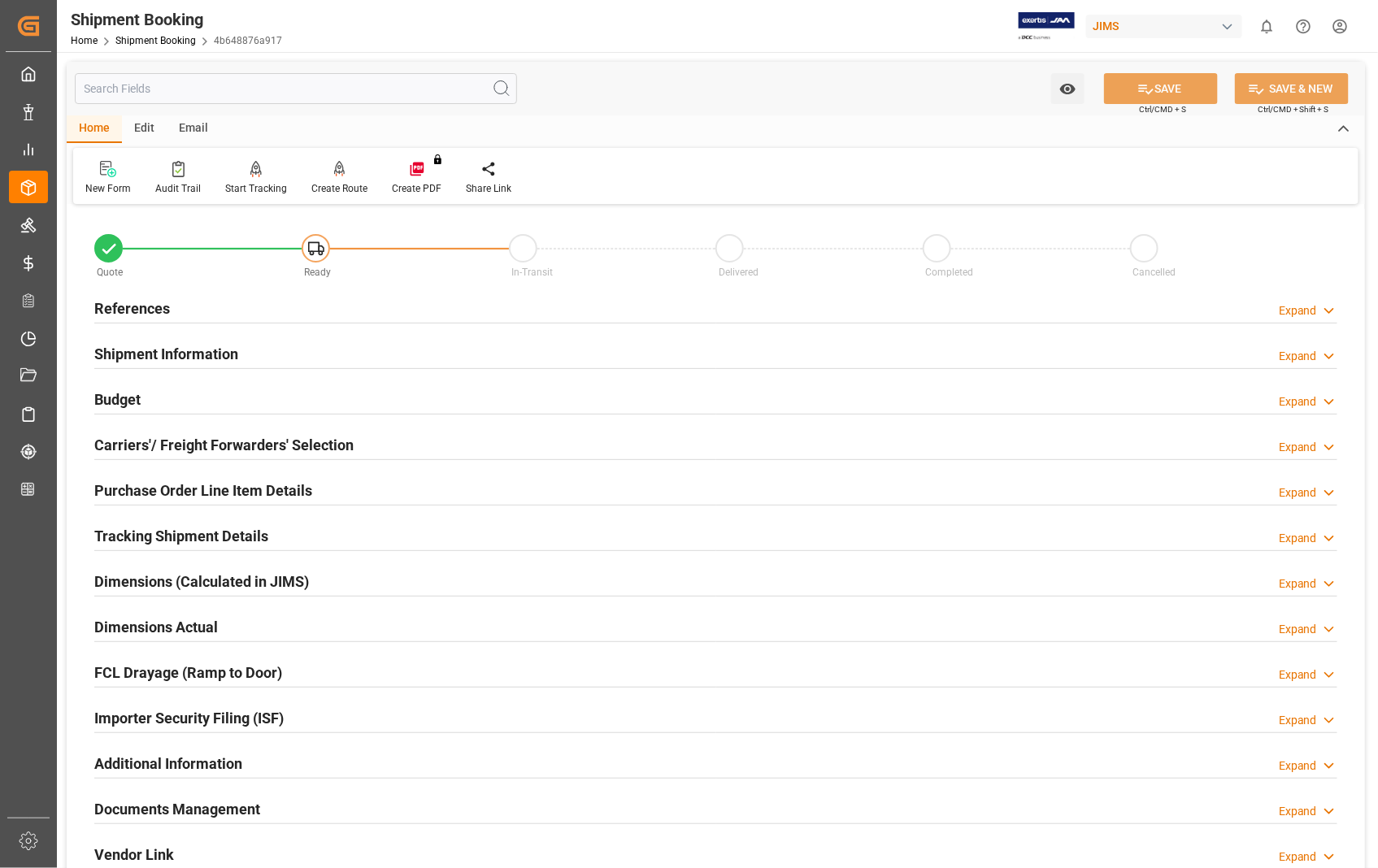
click at [142, 453] on h2 "Carriers'/ Freight Forwarders' Selection" at bounding box center [224, 445] width 259 height 22
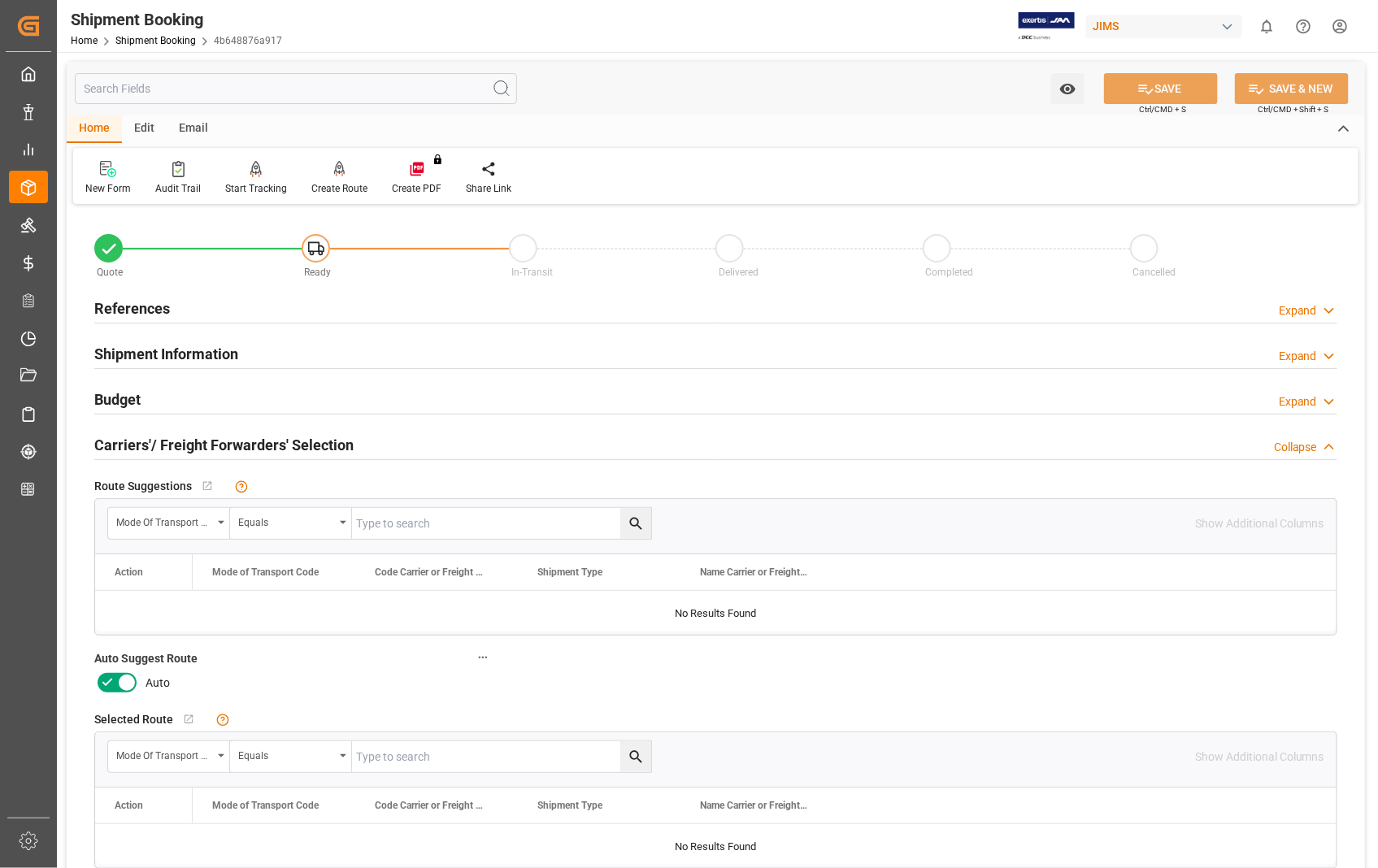
click at [122, 687] on icon at bounding box center [127, 682] width 19 height 19
click at [0, 0] on input "checkbox" at bounding box center [0, 0] width 0 height 0
click at [1147, 85] on icon at bounding box center [1146, 89] width 17 height 17
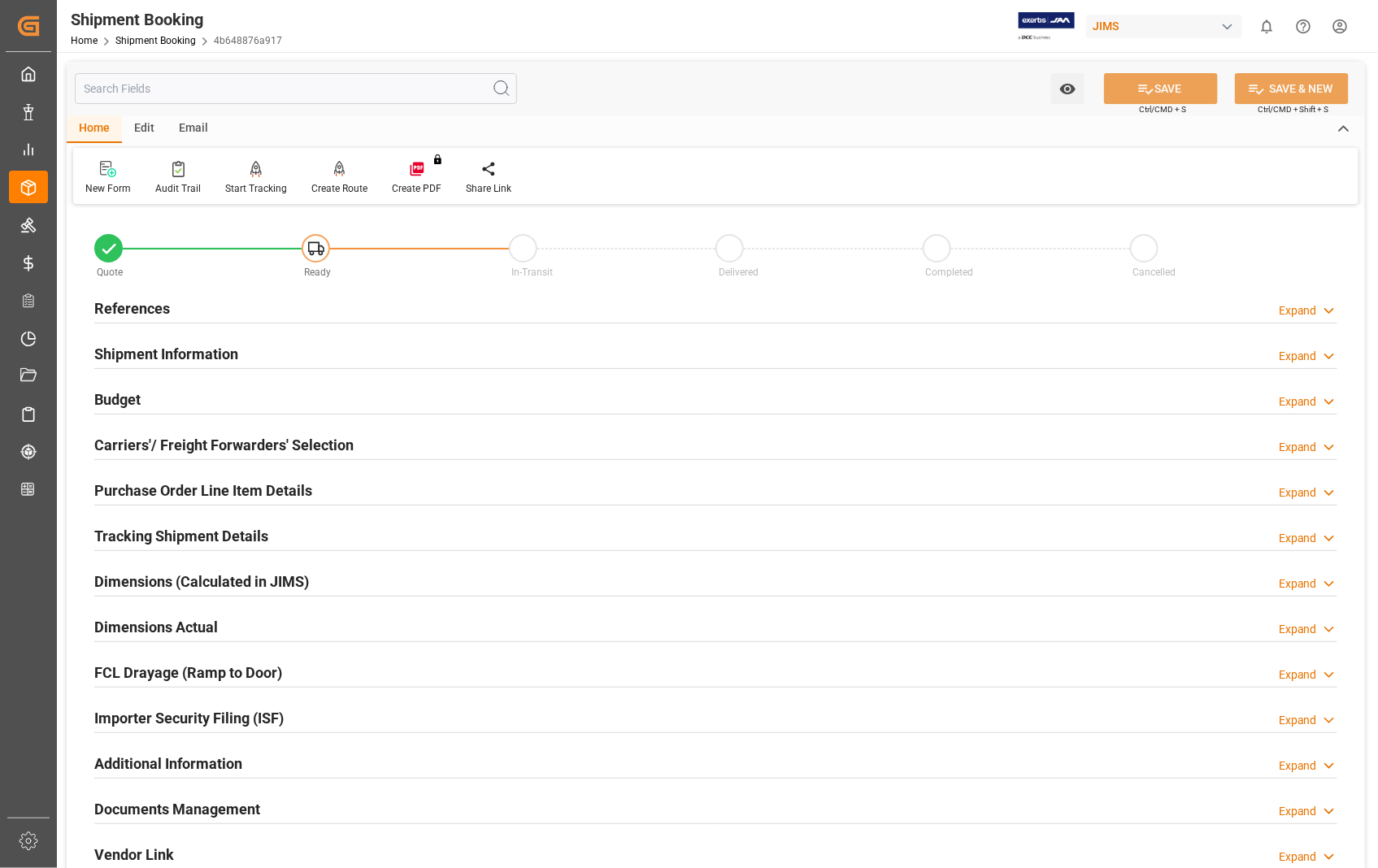
click at [203, 445] on h2 "Carriers'/ Freight Forwarders' Selection" at bounding box center [224, 445] width 259 height 22
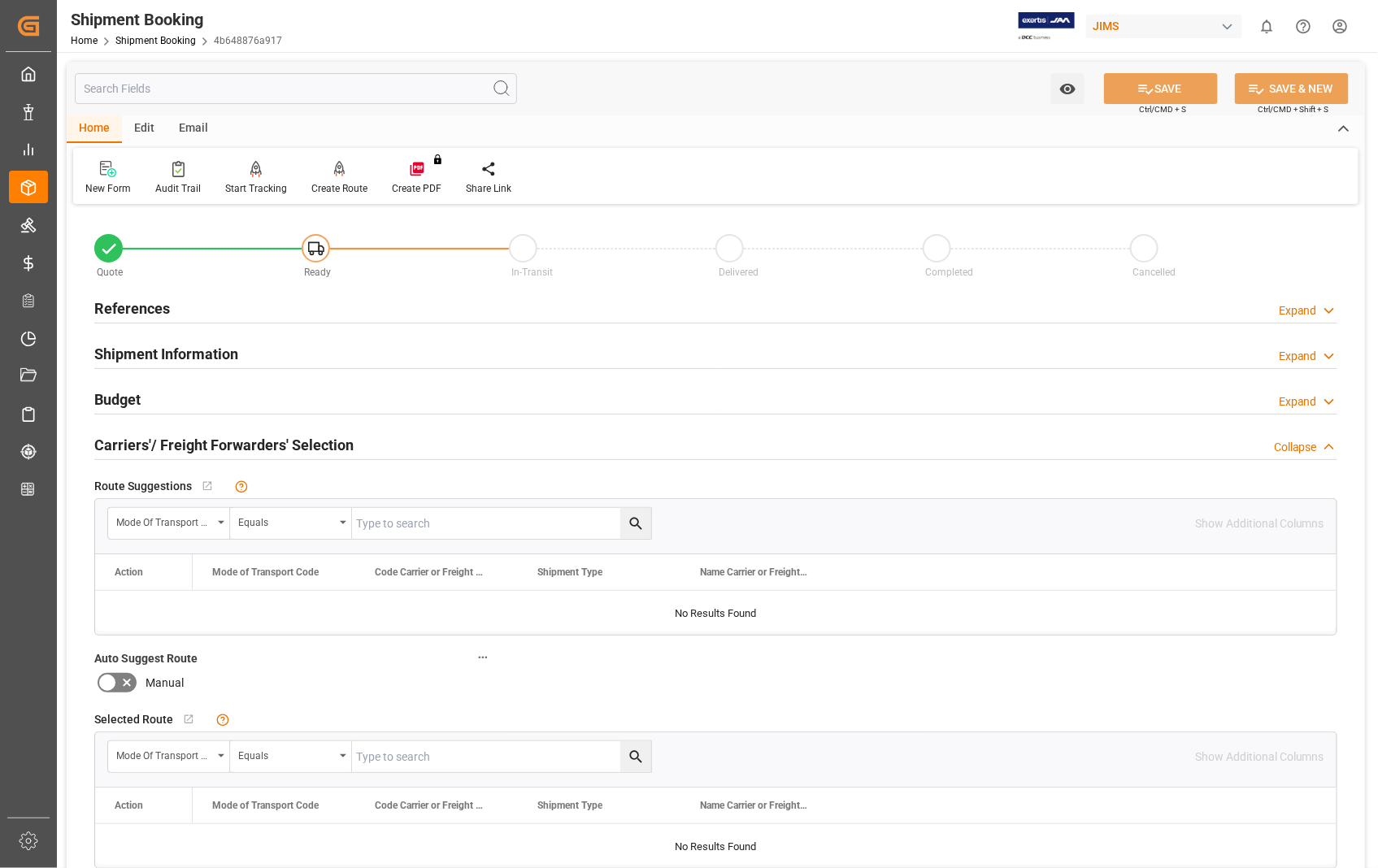
click at [203, 445] on h2 "Carriers'/ Freight Forwarders' Selection" at bounding box center [224, 445] width 259 height 22
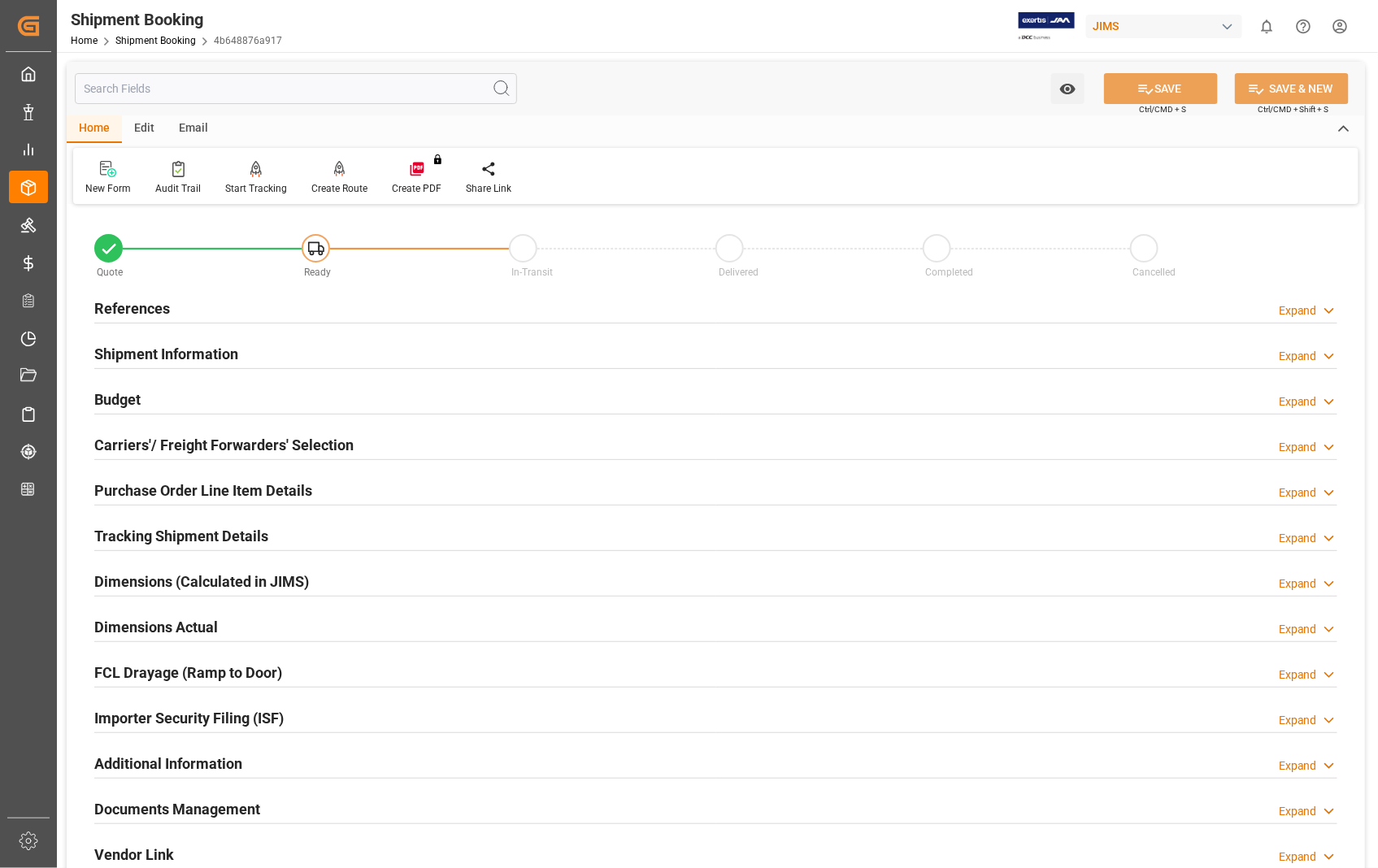
click at [159, 299] on h2 "References" at bounding box center [132, 309] width 76 height 22
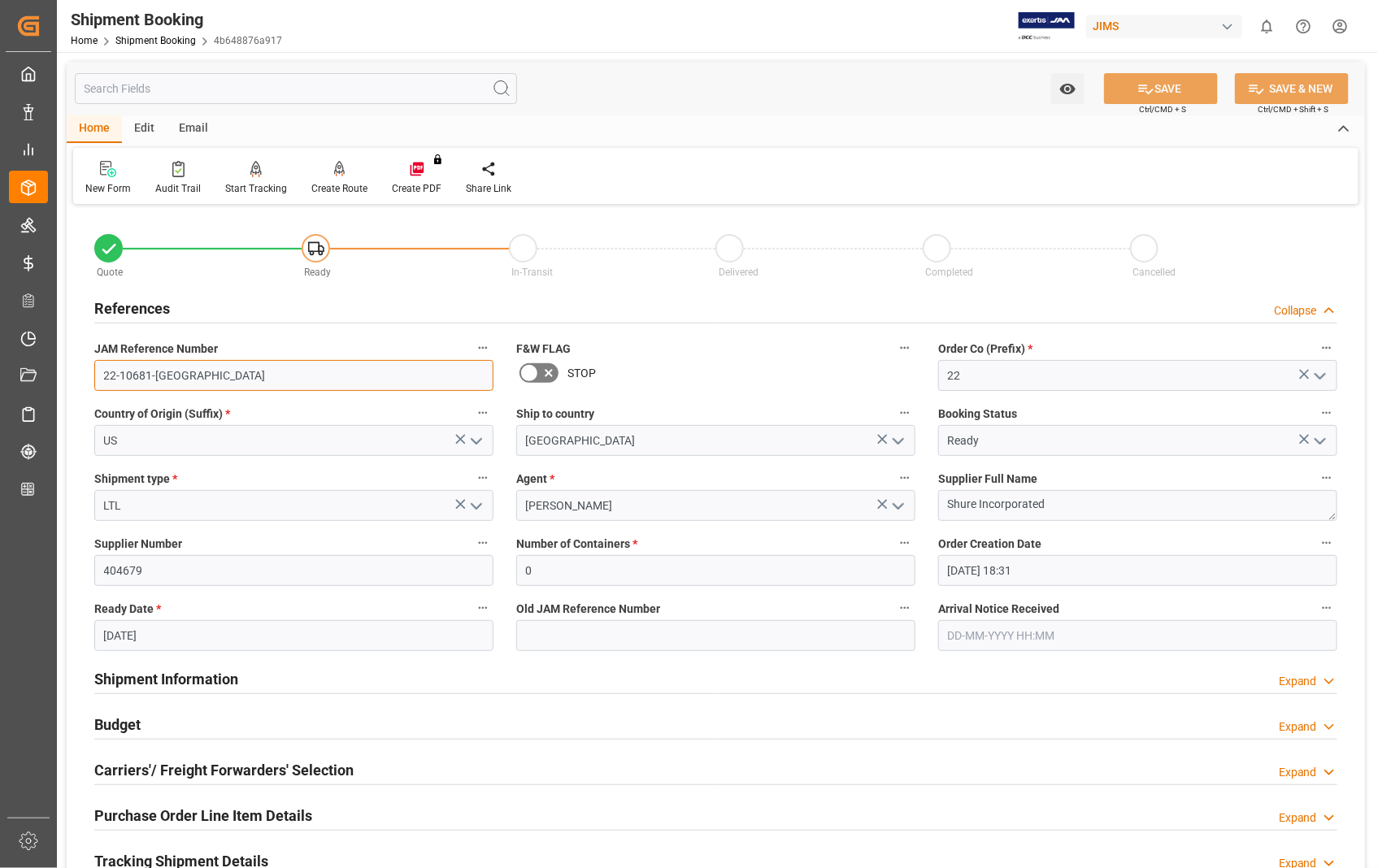
drag, startPoint x: 196, startPoint y: 370, endPoint x: 73, endPoint y: 376, distance: 123.1
click at [73, 376] on div "Quote Ready In-Transit Delivered Completed Cancelled References Collapse JAM Re…" at bounding box center [716, 714] width 1298 height 1010
click at [282, 778] on h2 "Carriers'/ Freight Forwarders' Selection" at bounding box center [224, 770] width 259 height 22
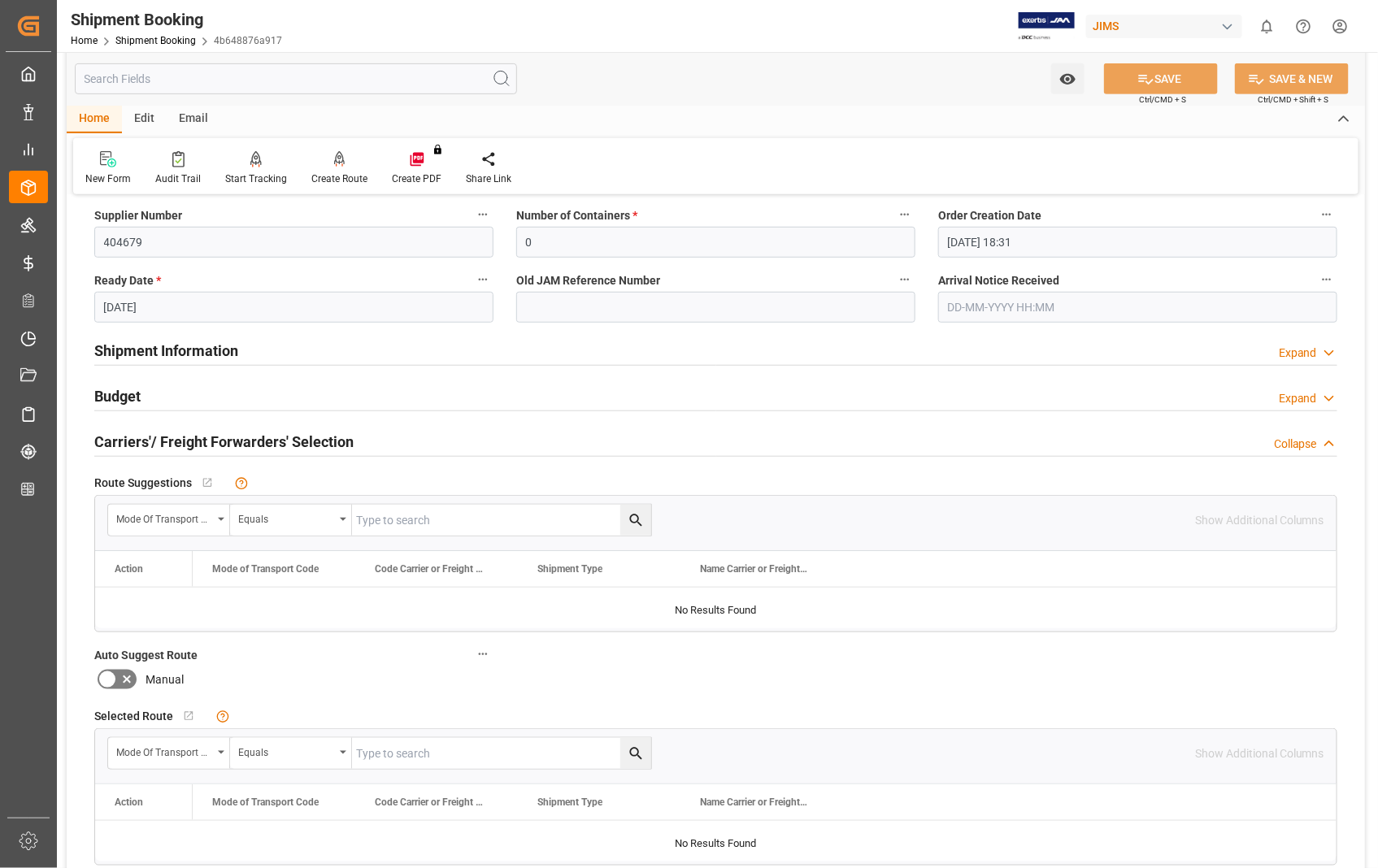
scroll to position [361, 0]
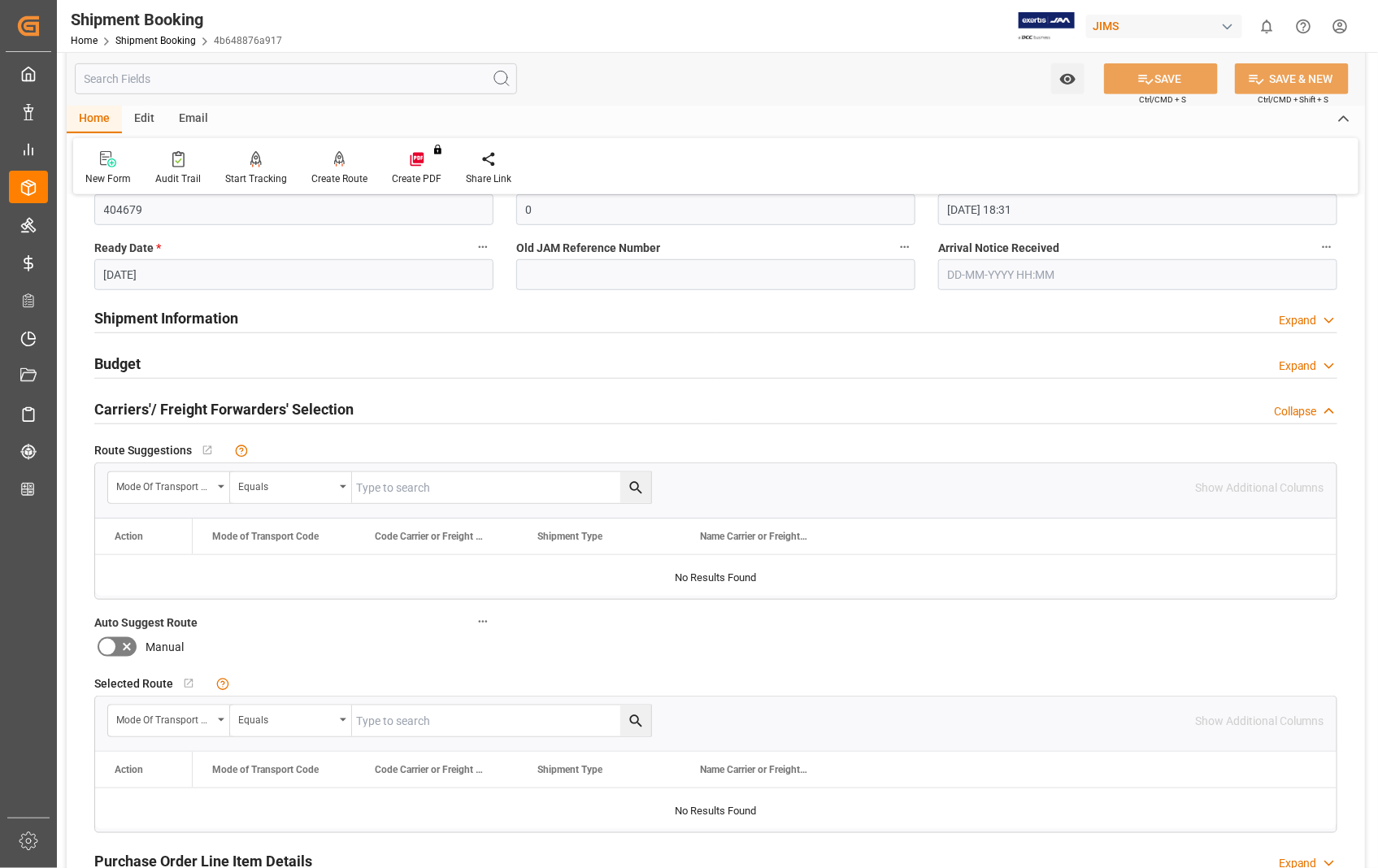
click at [239, 417] on h2 "Carriers'/ Freight Forwarders' Selection" at bounding box center [224, 409] width 259 height 22
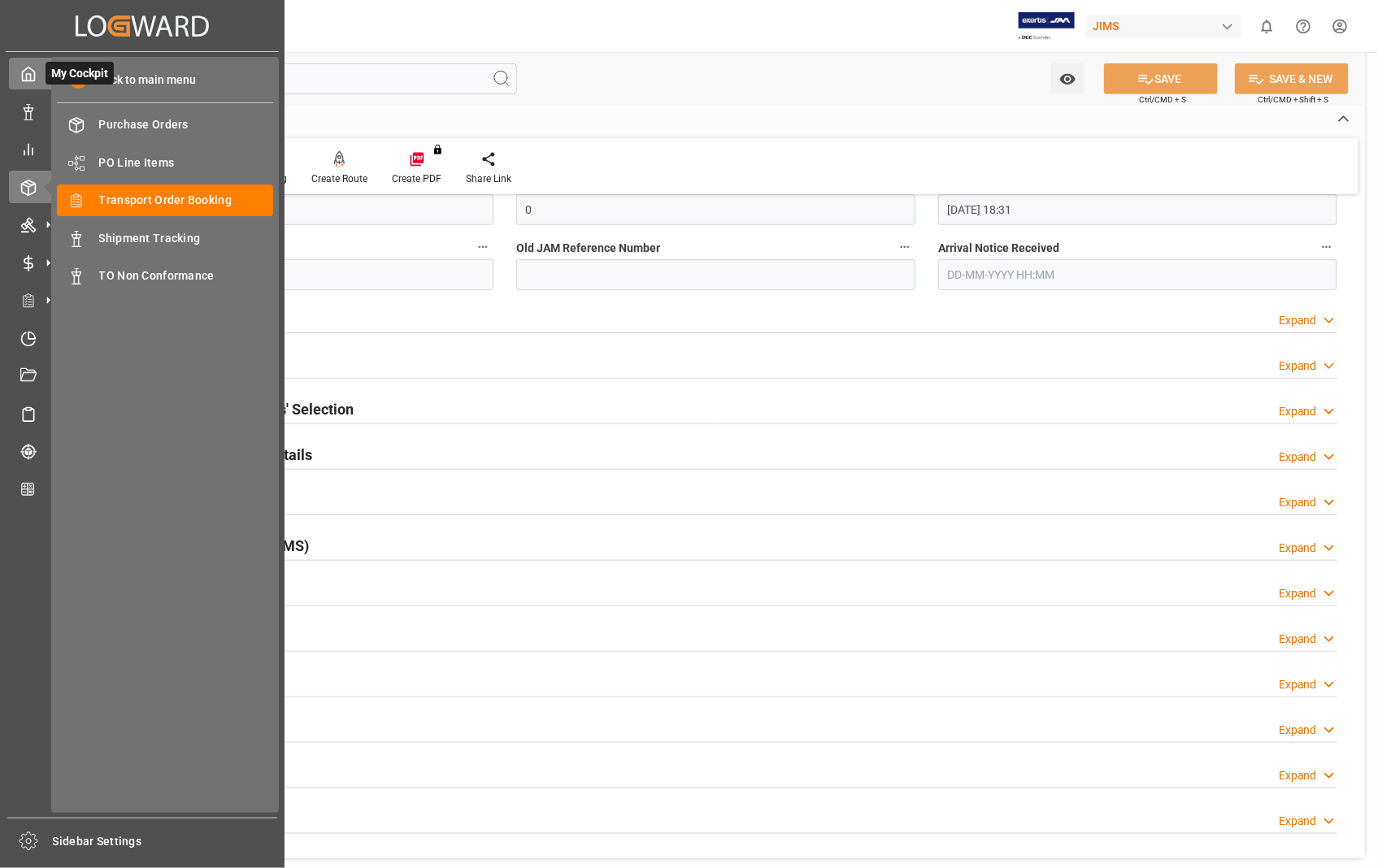
click at [20, 70] on icon at bounding box center [28, 73] width 16 height 16
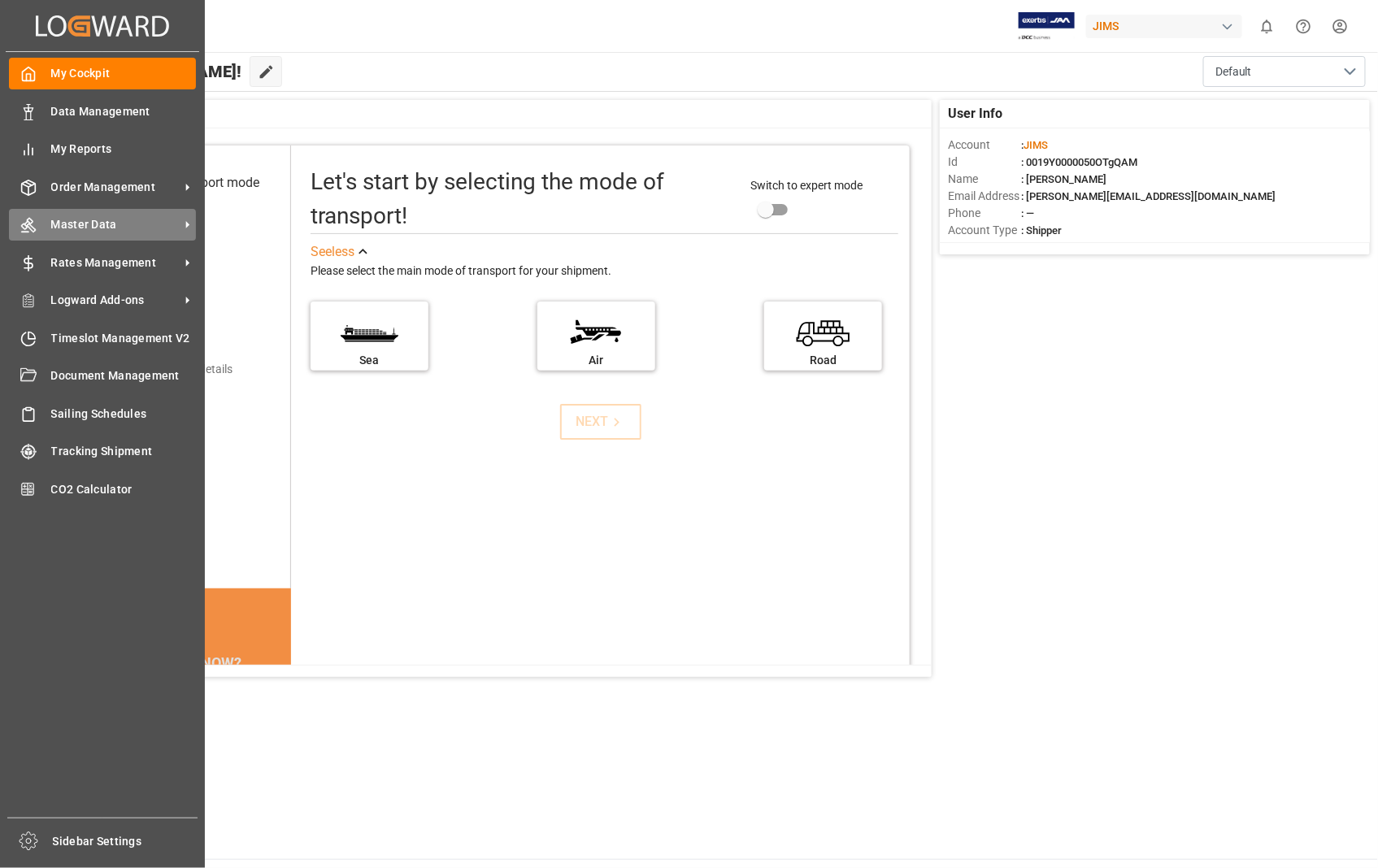
click at [100, 218] on span "Master Data" at bounding box center [116, 224] width 128 height 17
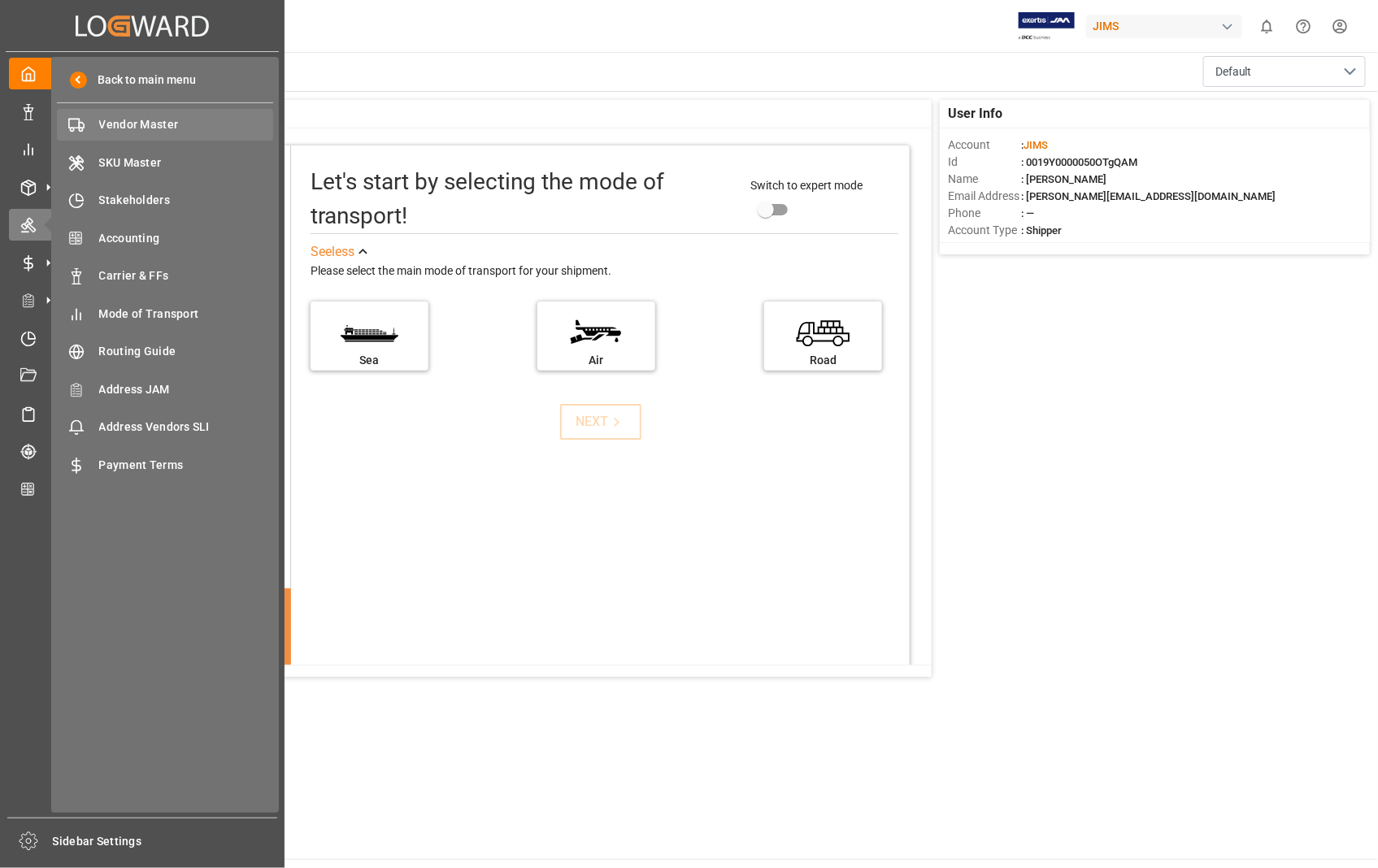
click at [143, 124] on span "Vendor Master" at bounding box center [186, 125] width 175 height 17
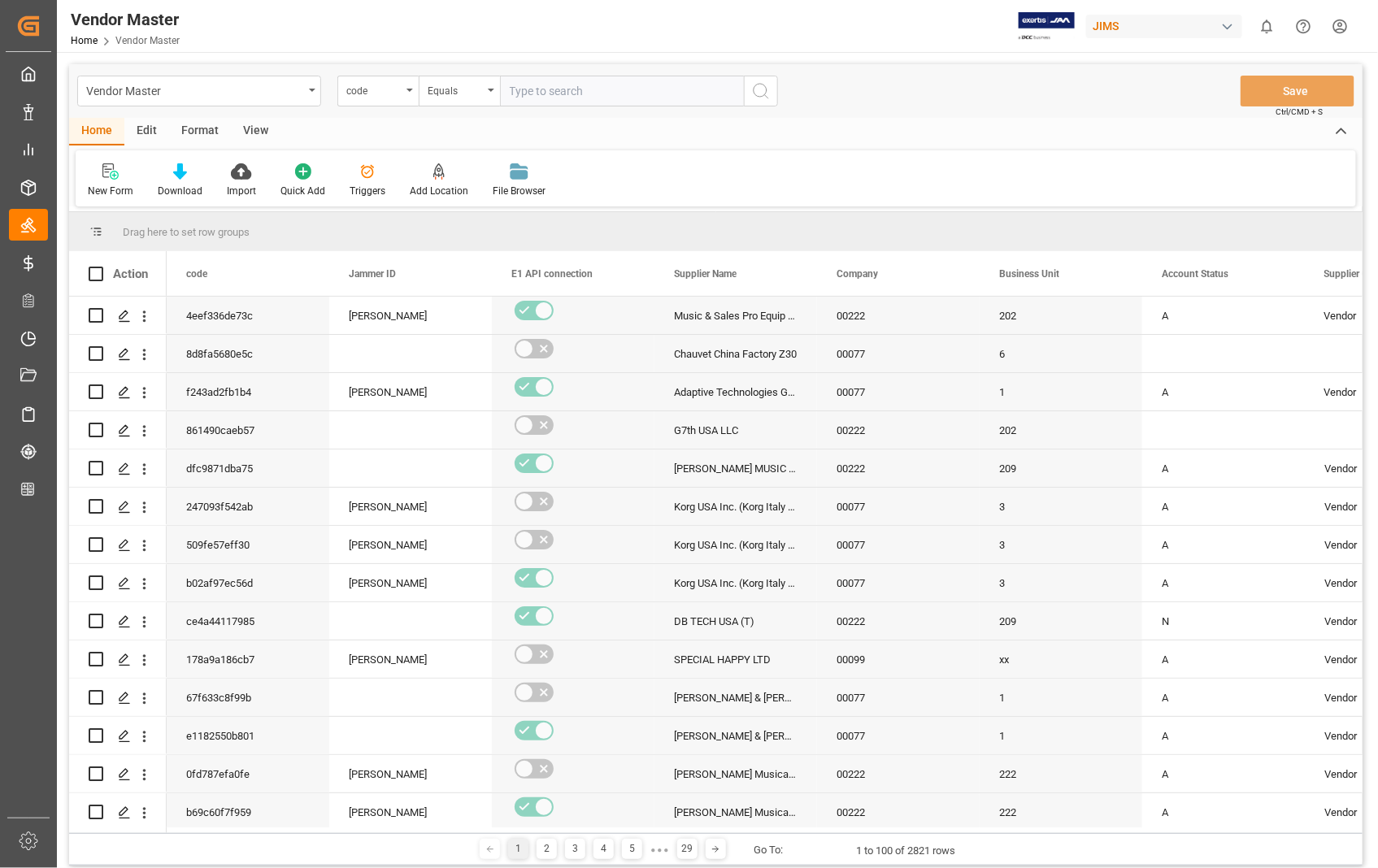
click at [255, 132] on div "View" at bounding box center [256, 132] width 50 height 28
click at [89, 174] on div at bounding box center [104, 171] width 32 height 17
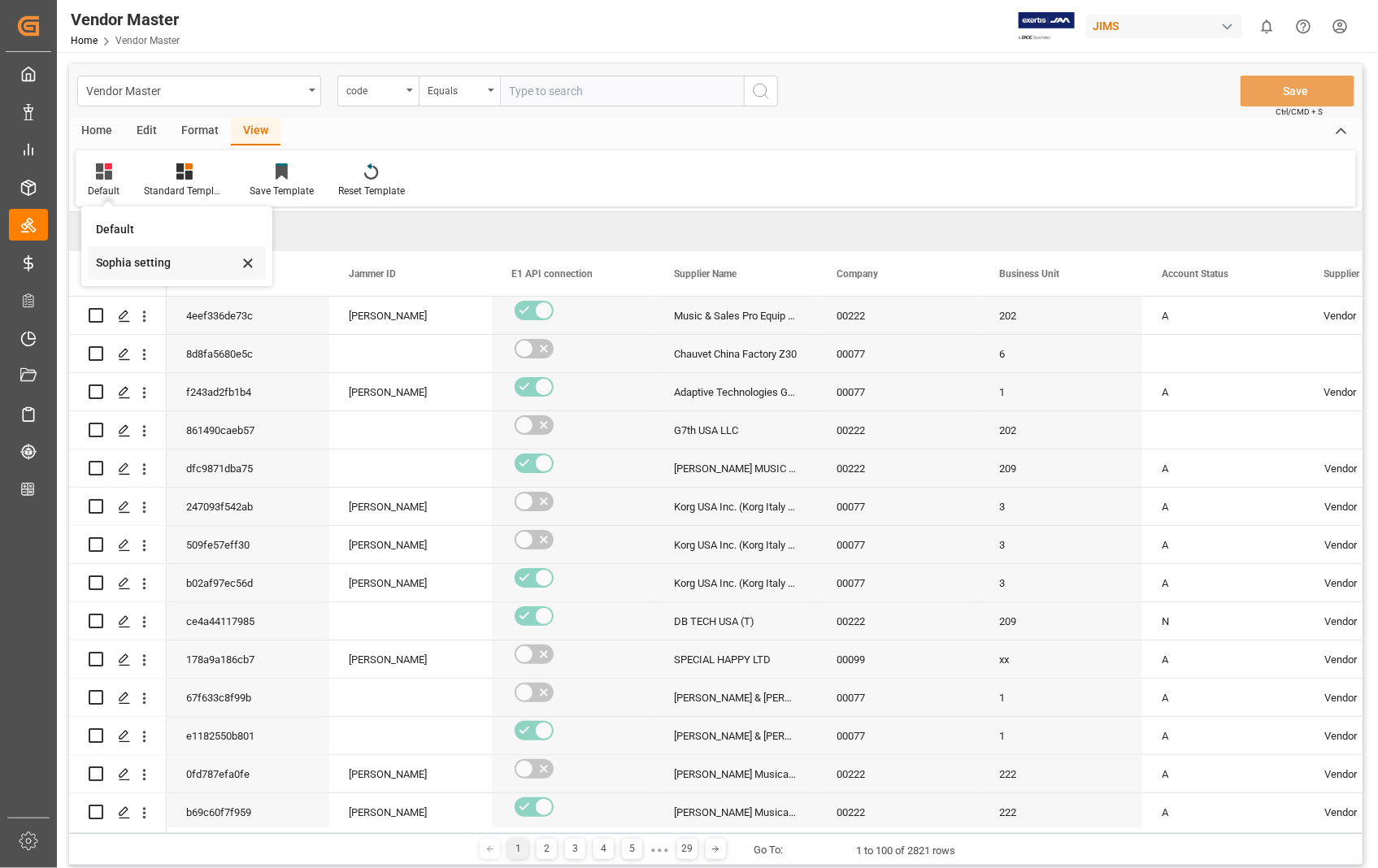
click at [119, 261] on div "Sophia setting" at bounding box center [167, 263] width 143 height 17
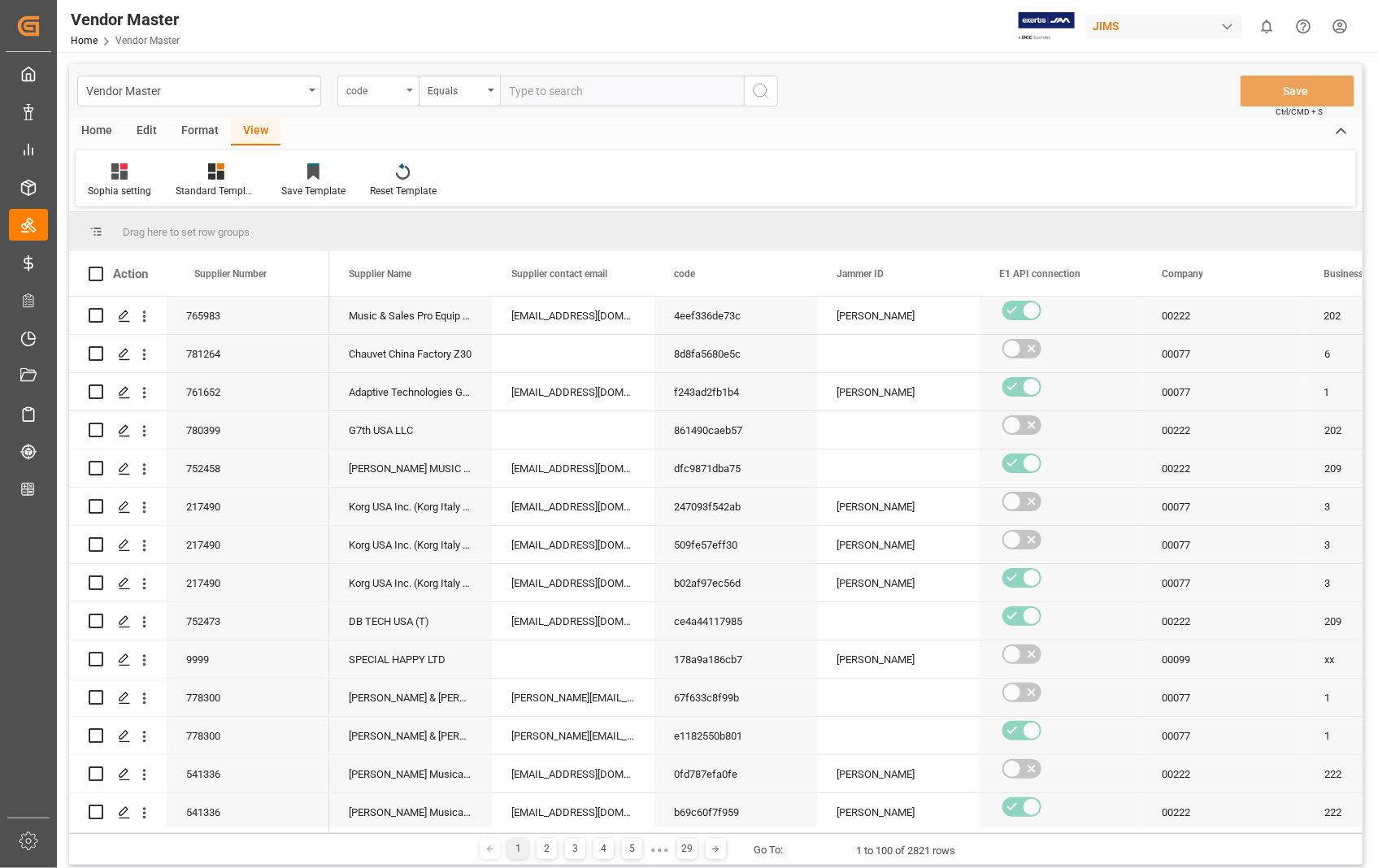
click at [405, 87] on div "code" at bounding box center [378, 91] width 81 height 31
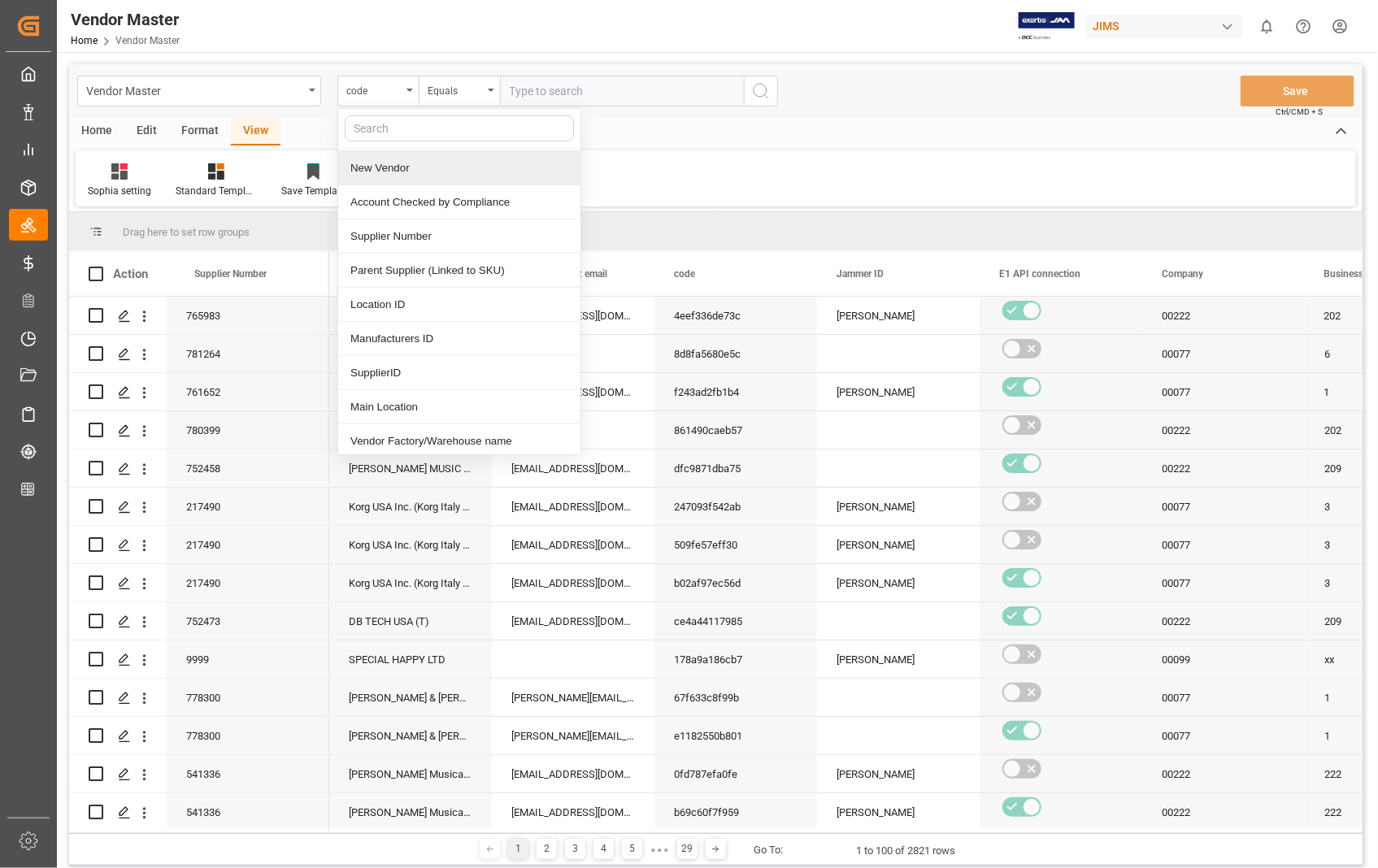
scroll to position [181, 0]
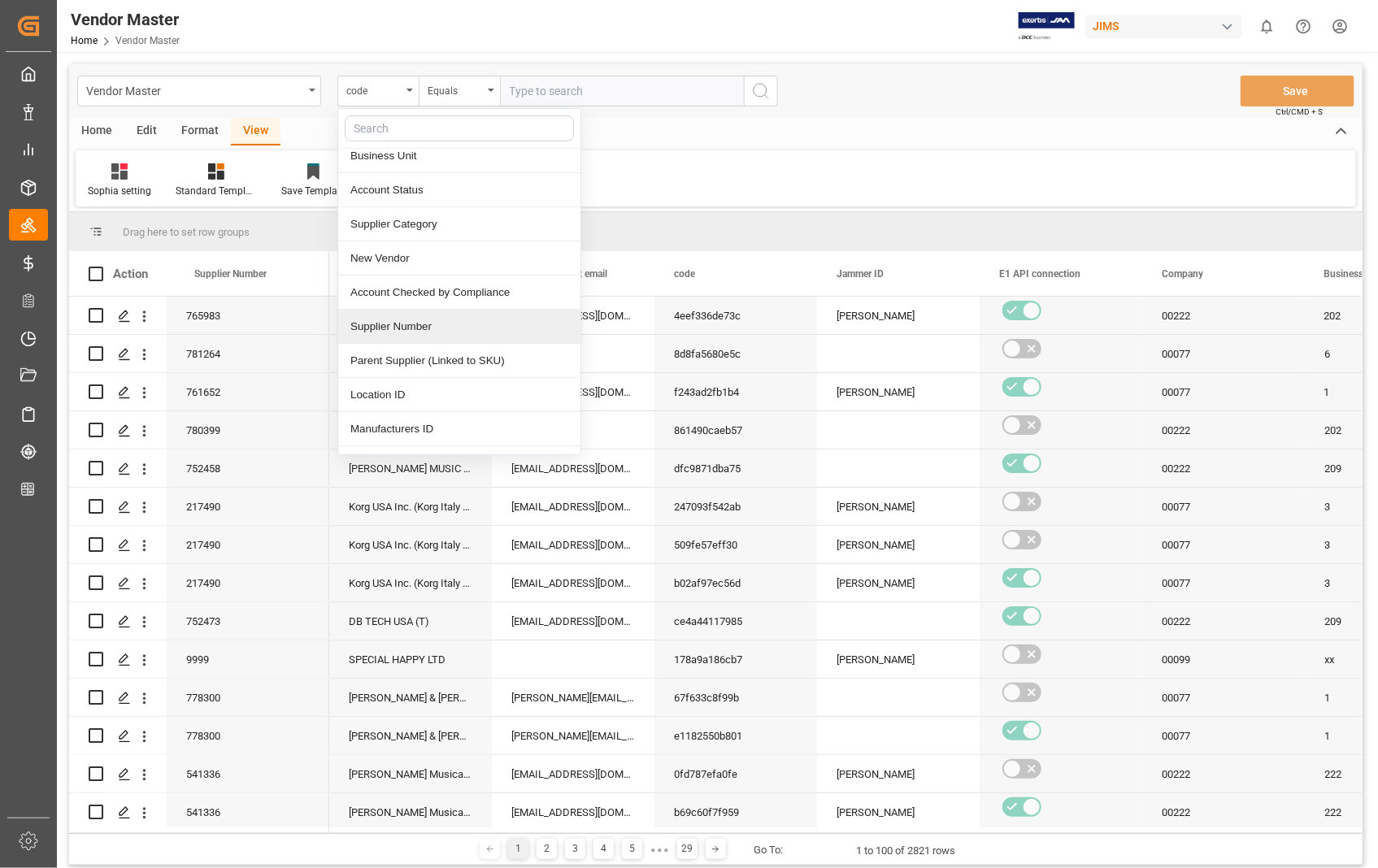
click at [360, 328] on div "Supplier Number" at bounding box center [459, 326] width 242 height 34
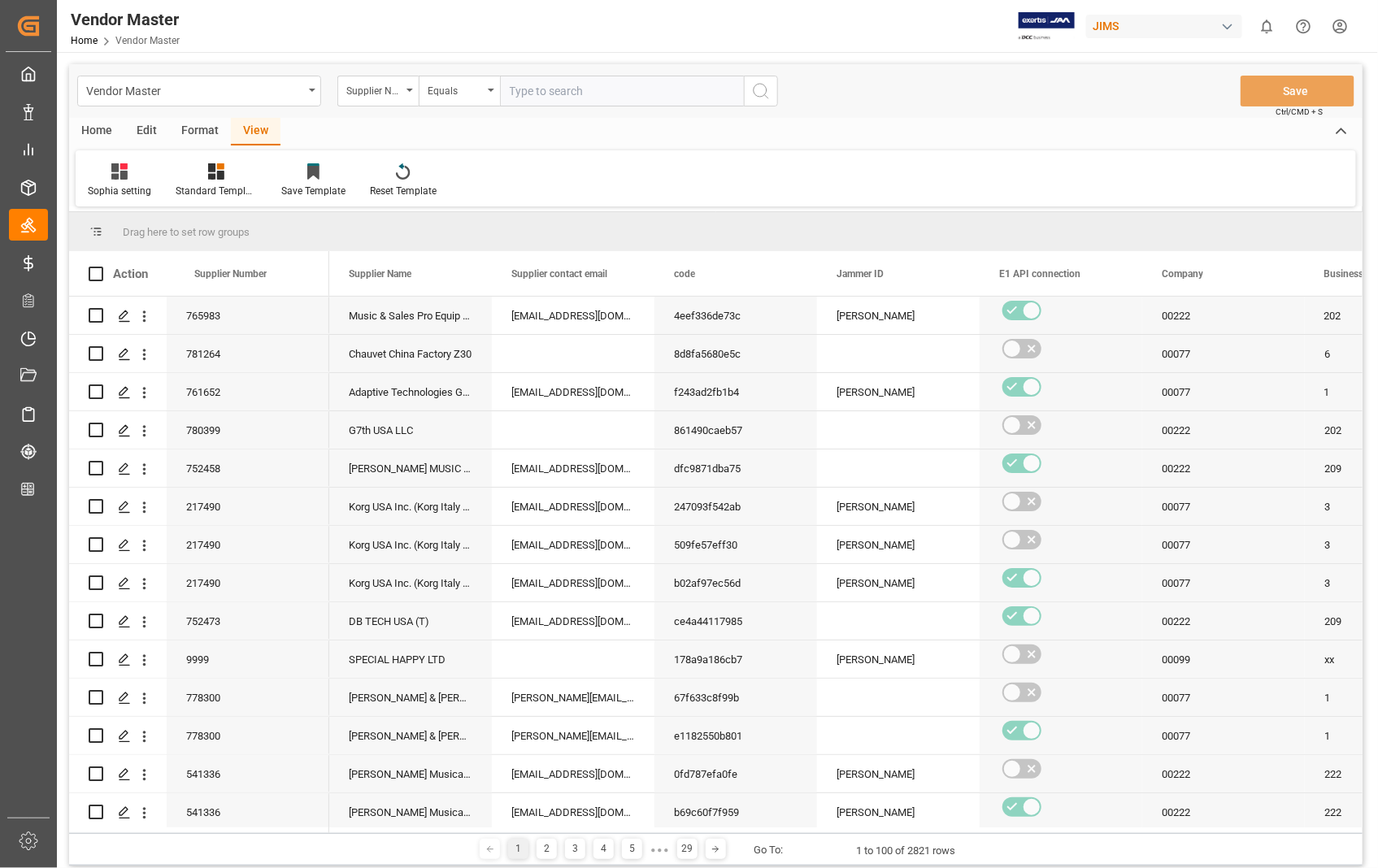
click at [632, 78] on input "text" at bounding box center [621, 91] width 244 height 31
paste input "543498"
type input "543498"
click at [765, 94] on circle "search button" at bounding box center [759, 89] width 13 height 13
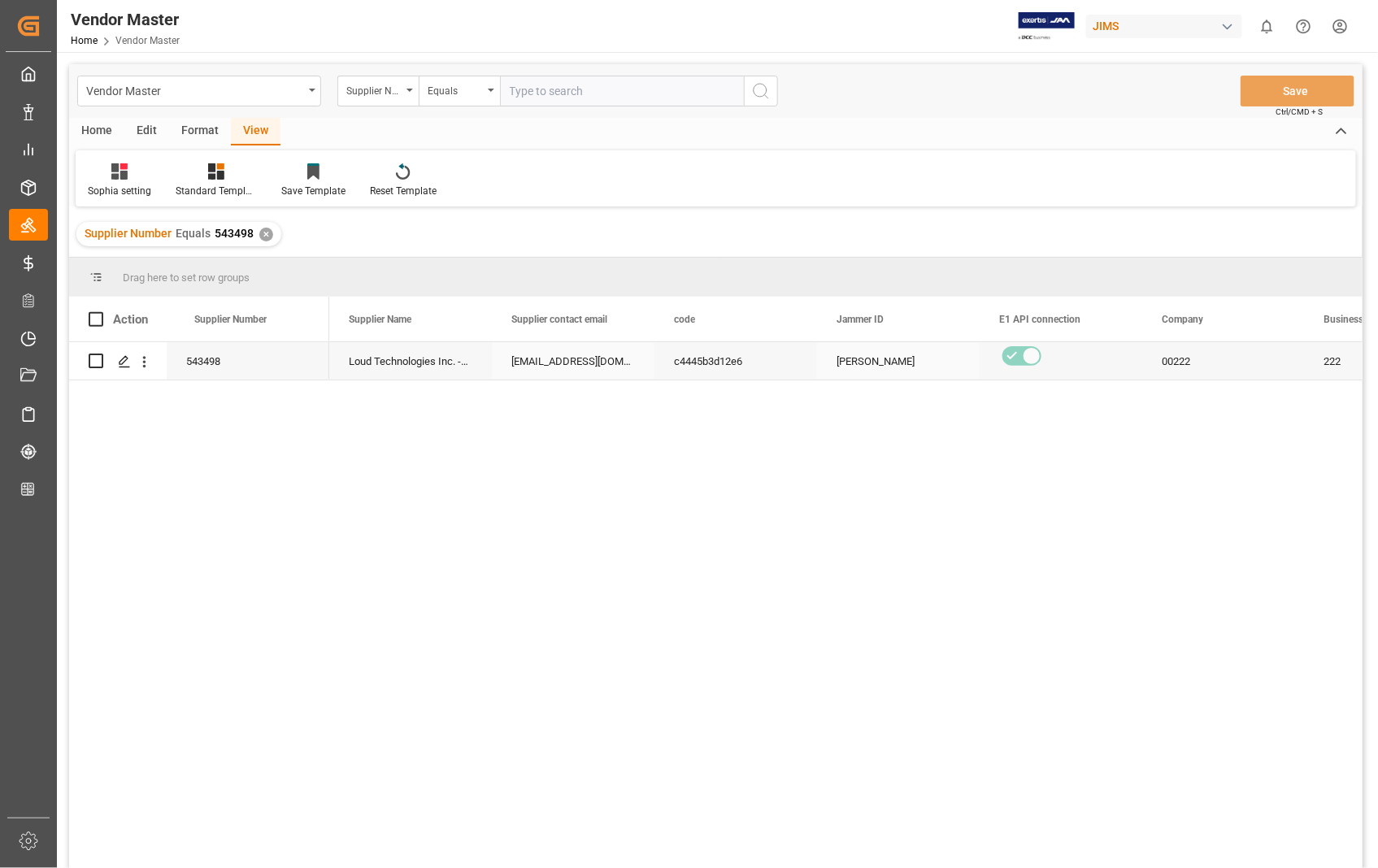
click at [561, 351] on div "sales@loudtechinc.com;Jason.Longobardo@mackie.com" at bounding box center [573, 361] width 163 height 37
click at [565, 362] on div "sales@loudtechinc.com;Jason.Longobardo@mackie.com" at bounding box center [573, 361] width 163 height 37
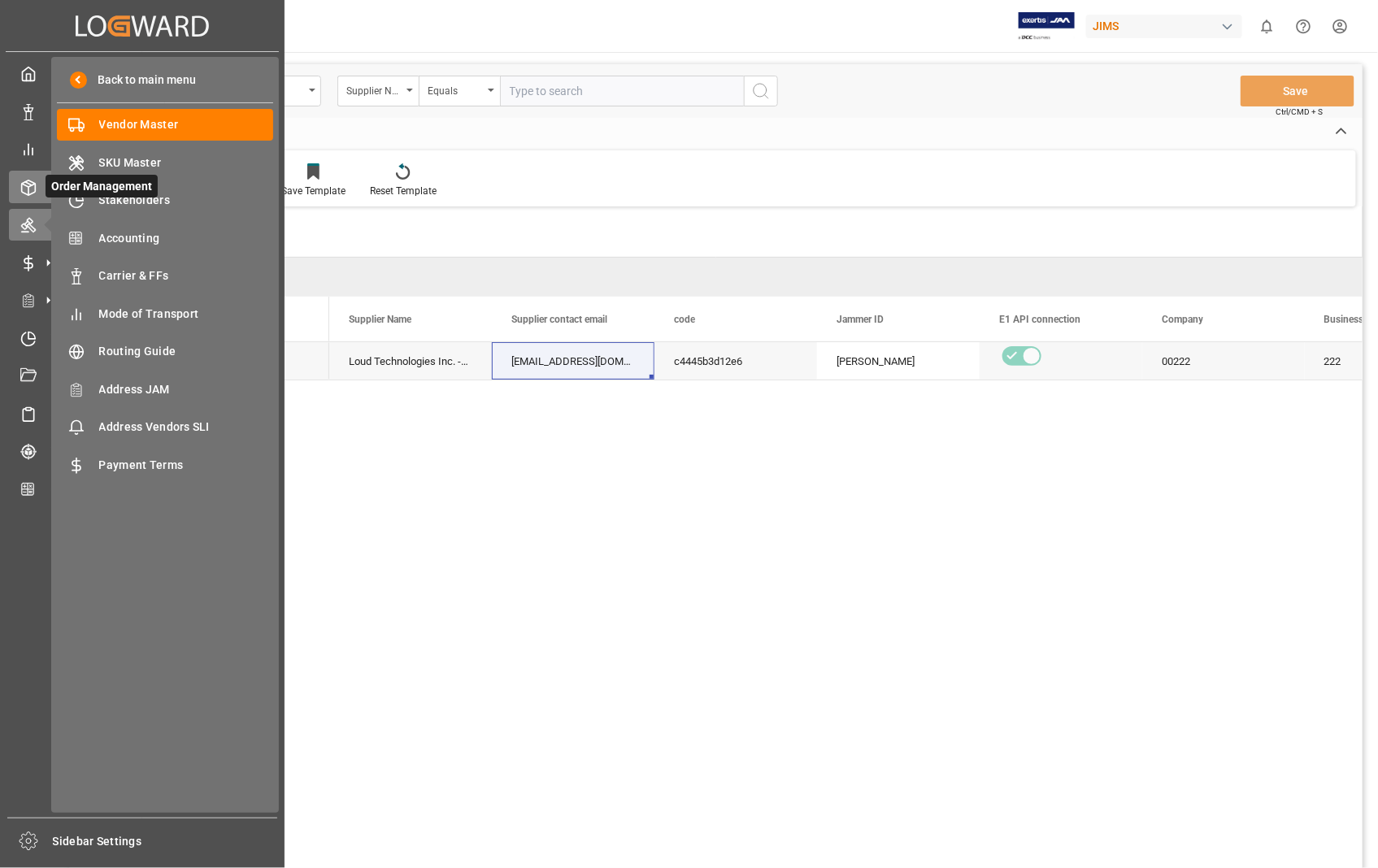
click at [25, 183] on icon at bounding box center [28, 187] width 16 height 16
click at [34, 187] on icon at bounding box center [28, 187] width 16 height 16
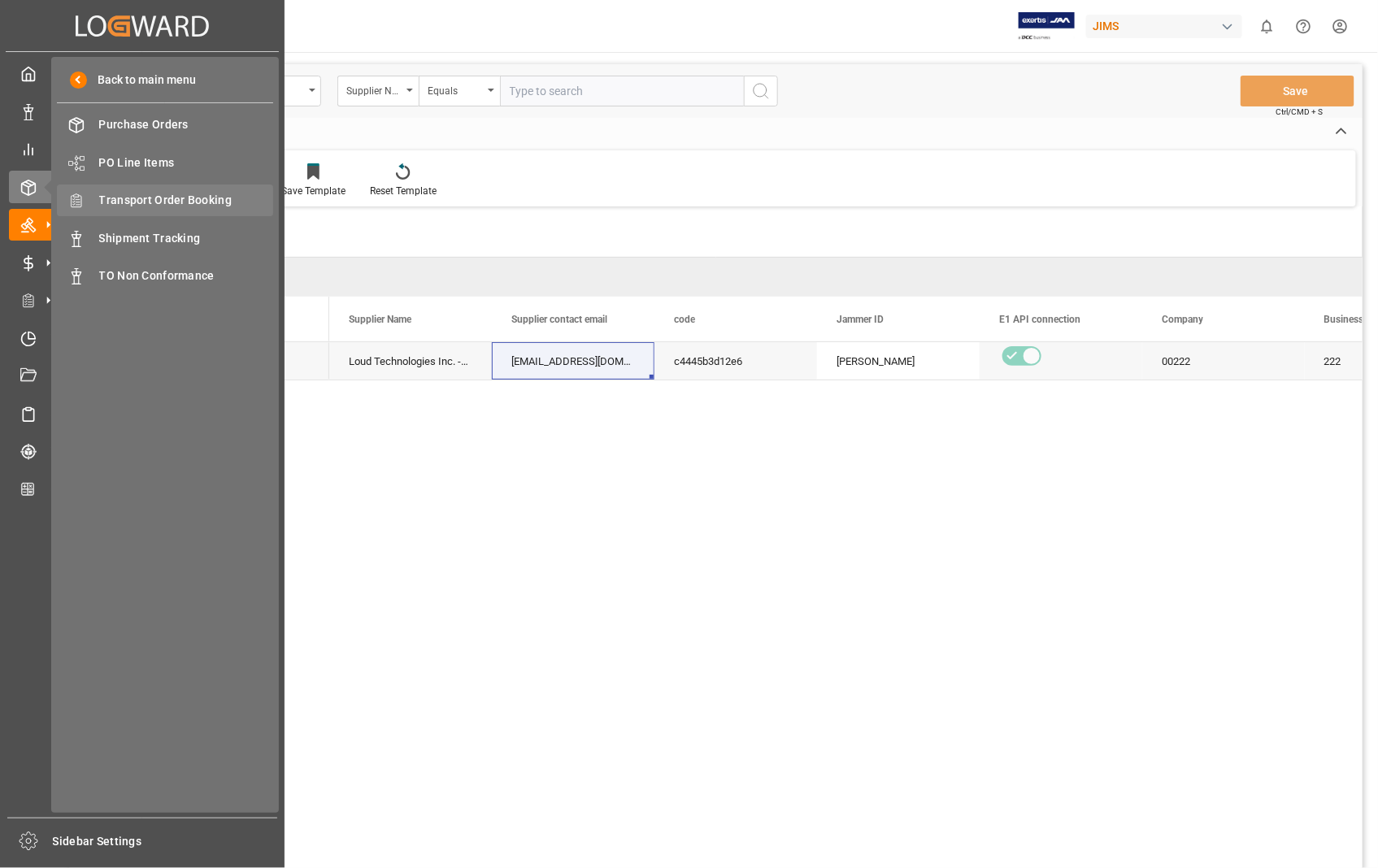
click at [157, 189] on div "Transport Order Booking Transport Order Booking" at bounding box center [165, 201] width 216 height 32
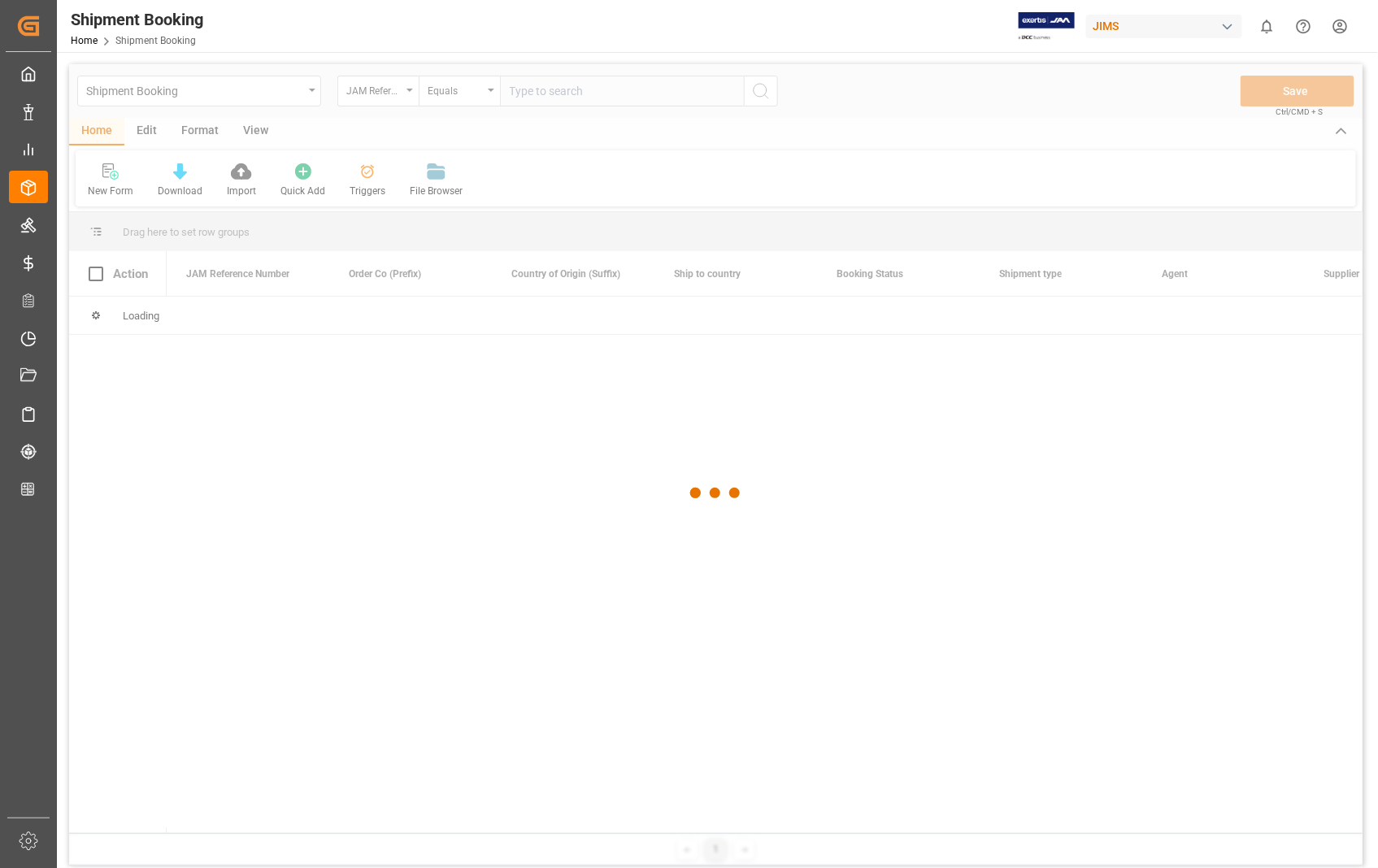
click at [587, 83] on div at bounding box center [716, 493] width 1294 height 858
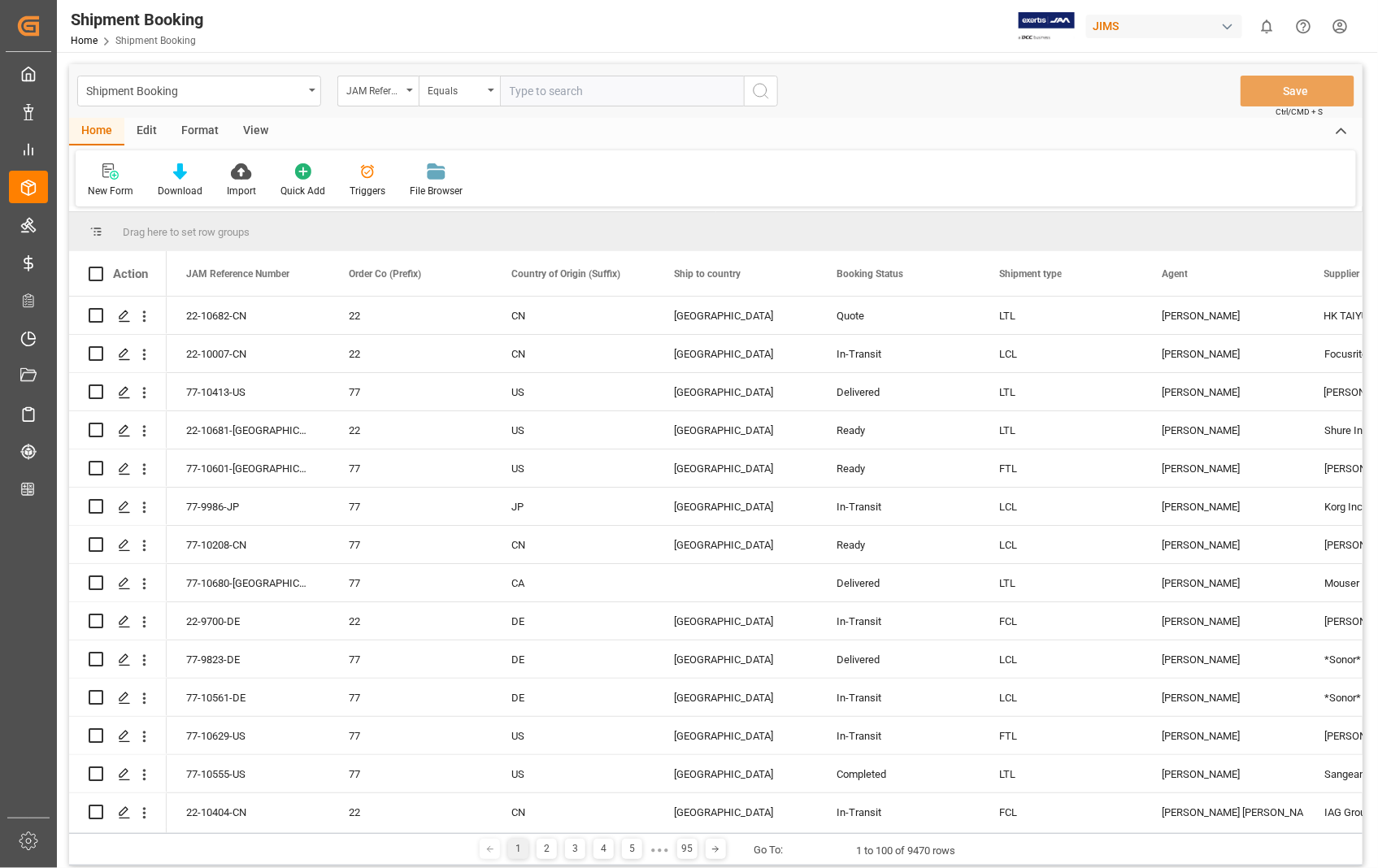
click at [584, 94] on input "text" at bounding box center [621, 91] width 244 height 31
click at [640, 102] on input "text" at bounding box center [621, 91] width 244 height 31
type input "22-10470-[GEOGRAPHIC_DATA]"
click at [762, 92] on icon "search button" at bounding box center [760, 90] width 19 height 19
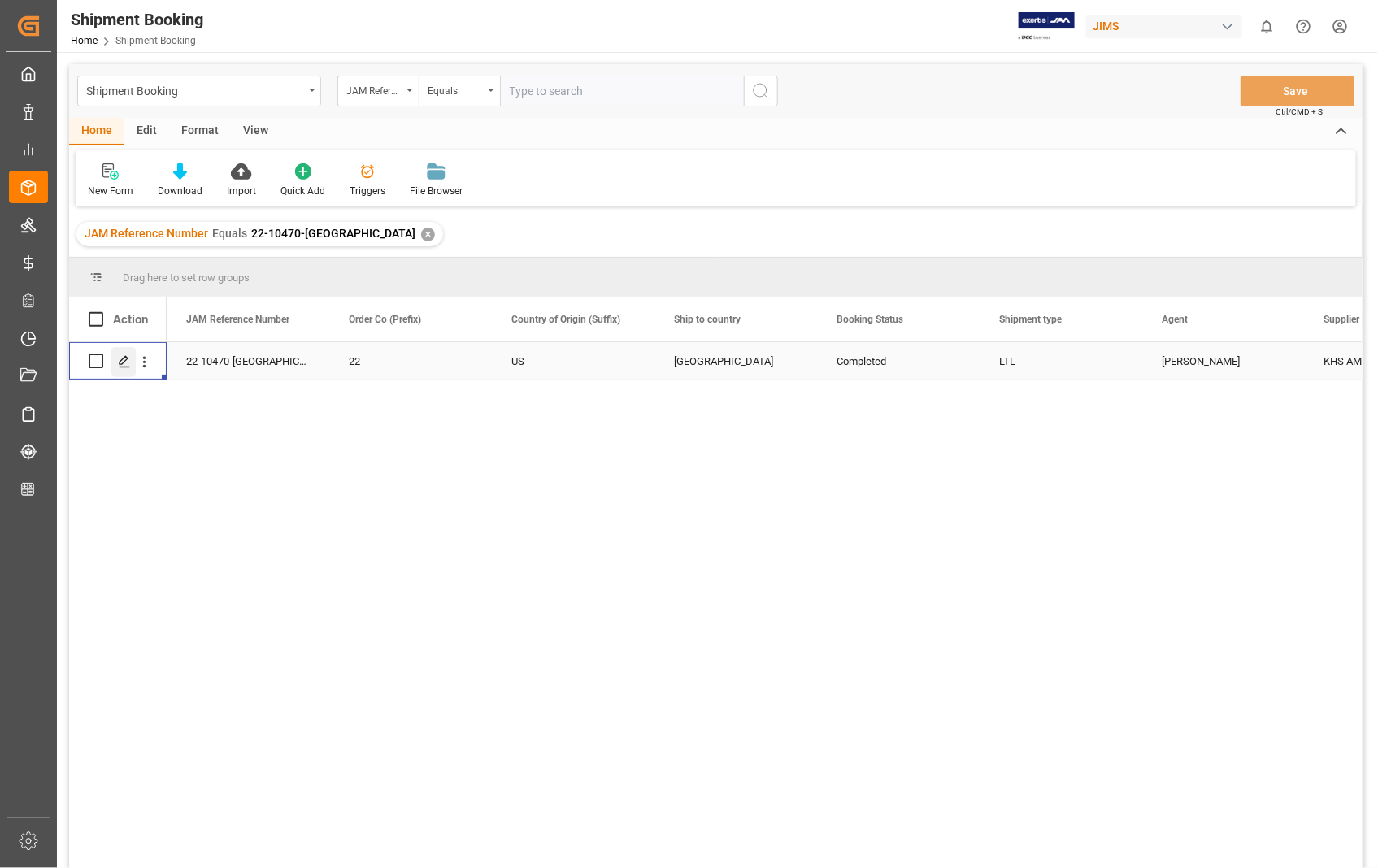
click at [121, 366] on line "Press SPACE to select this row." at bounding box center [125, 366] width 10 height 0
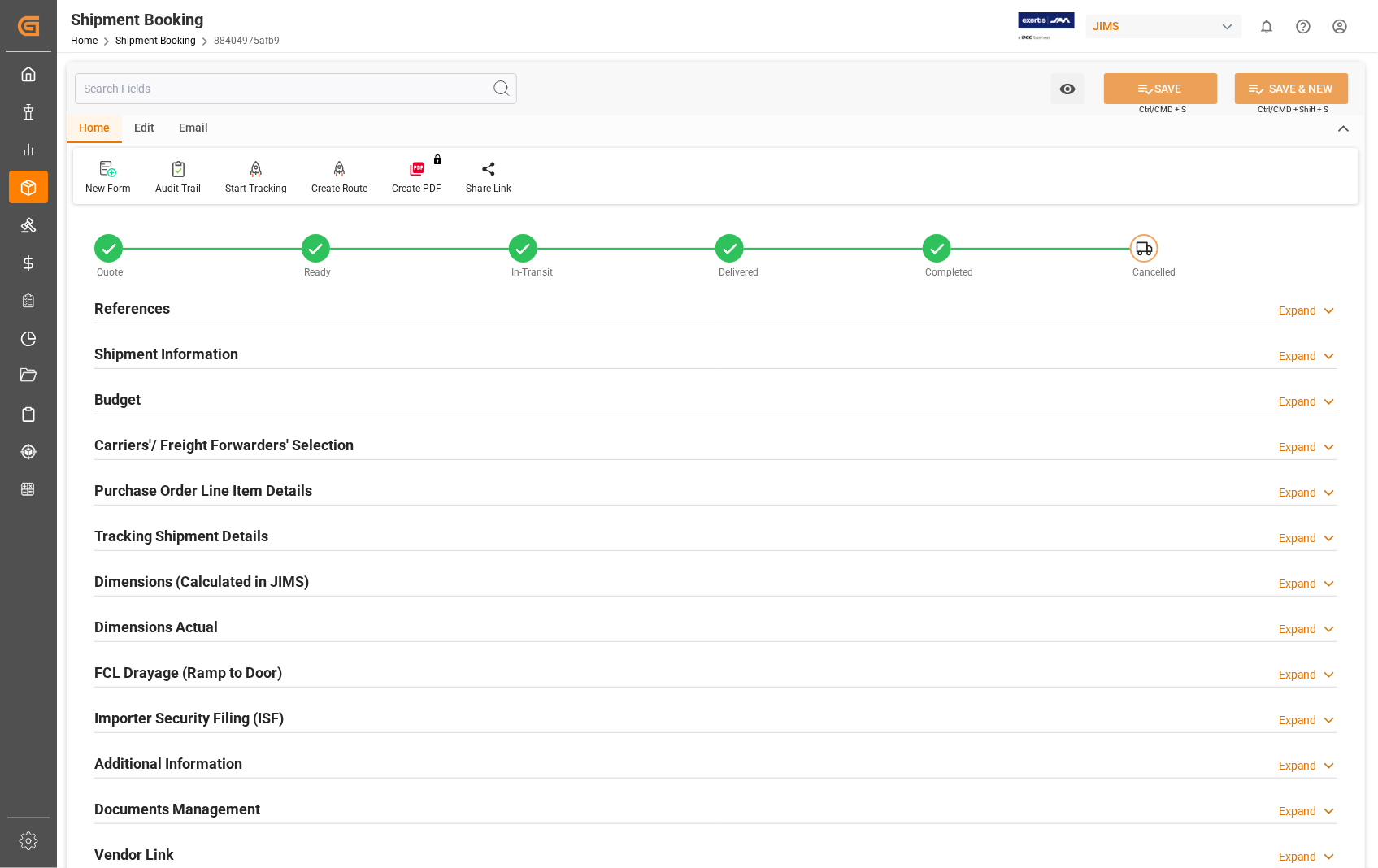
click at [215, 808] on h2 "Documents Management" at bounding box center [177, 809] width 166 height 22
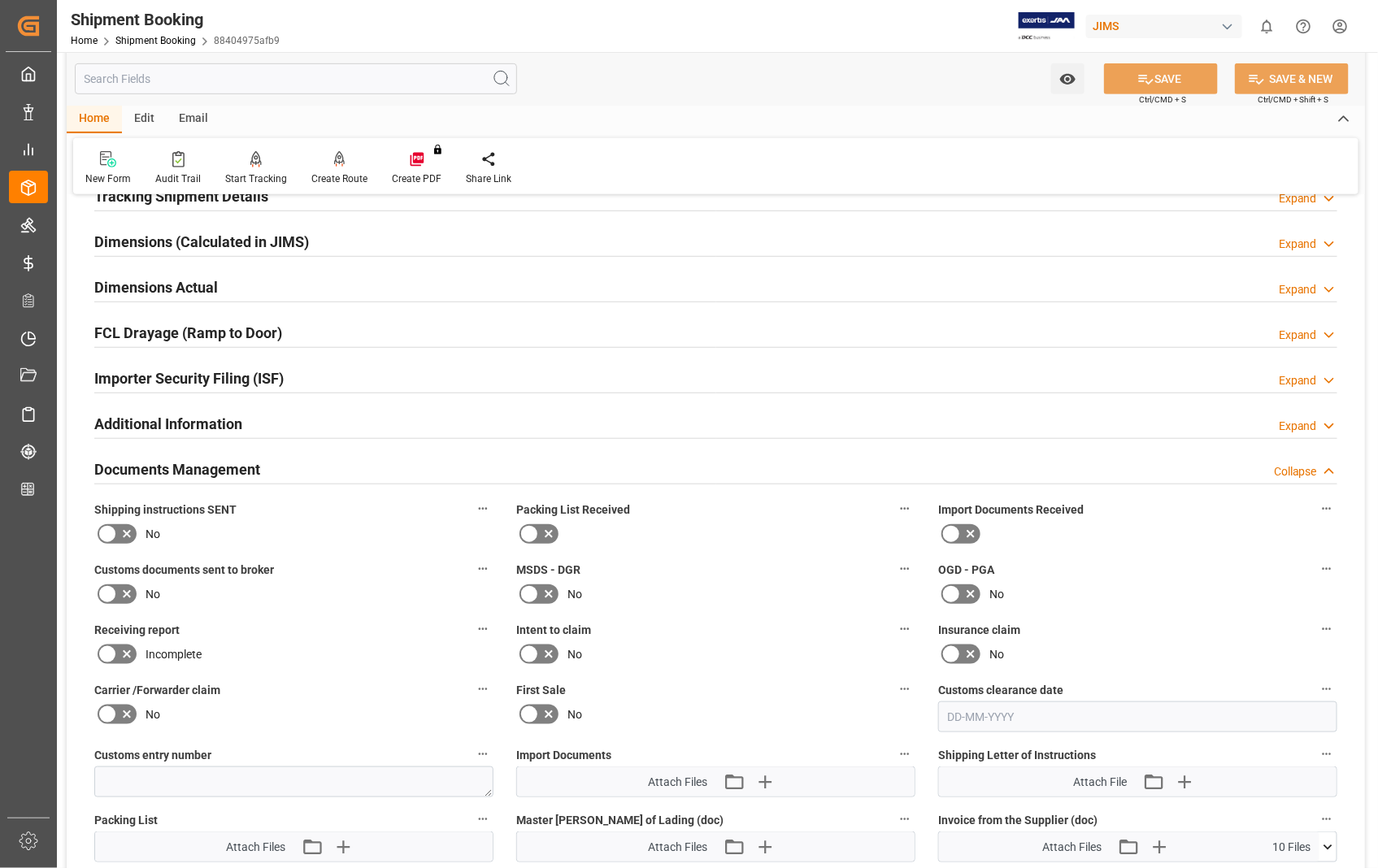
scroll to position [632, 0]
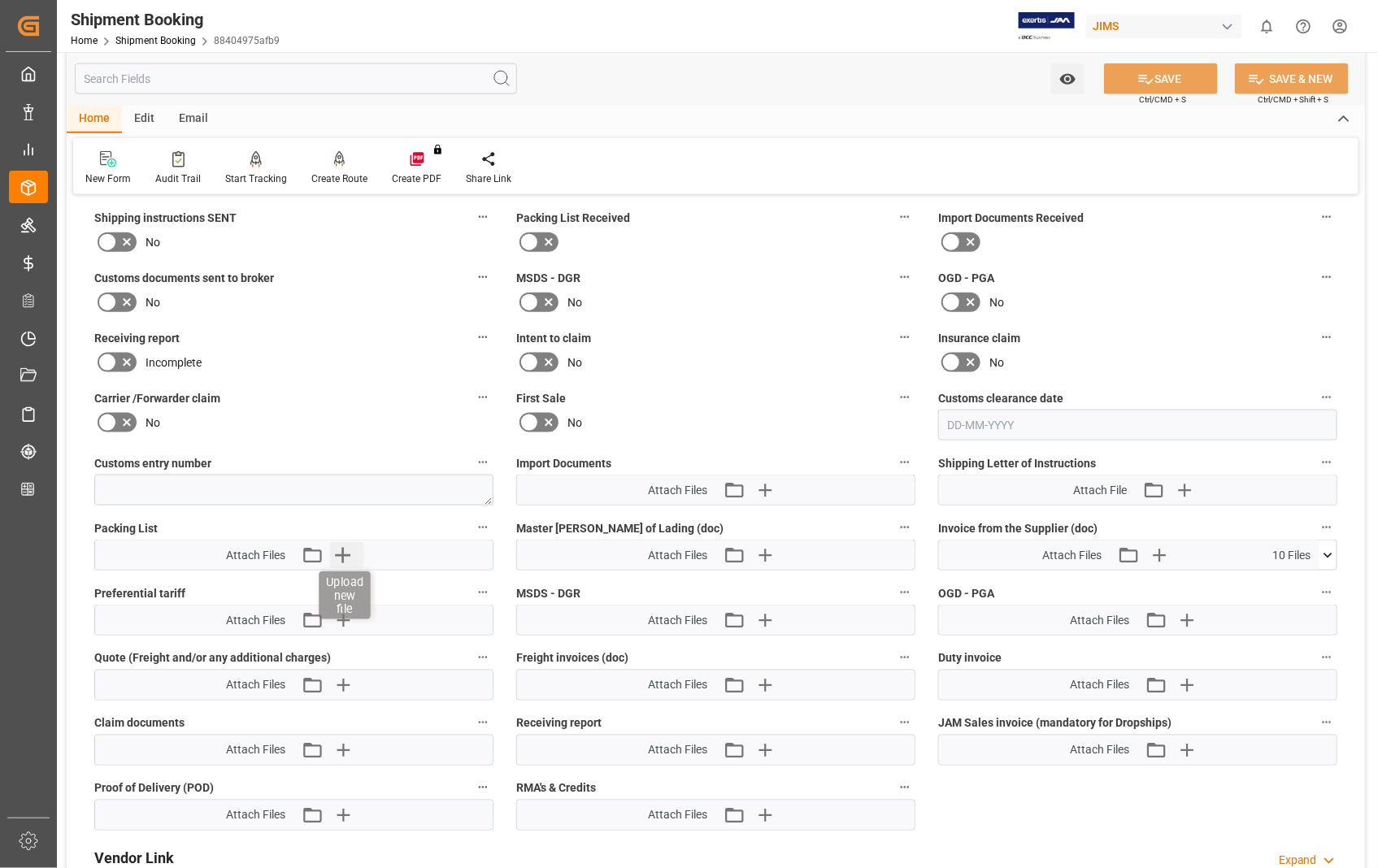
click at [345, 551] on icon "button" at bounding box center [343, 555] width 15 height 15
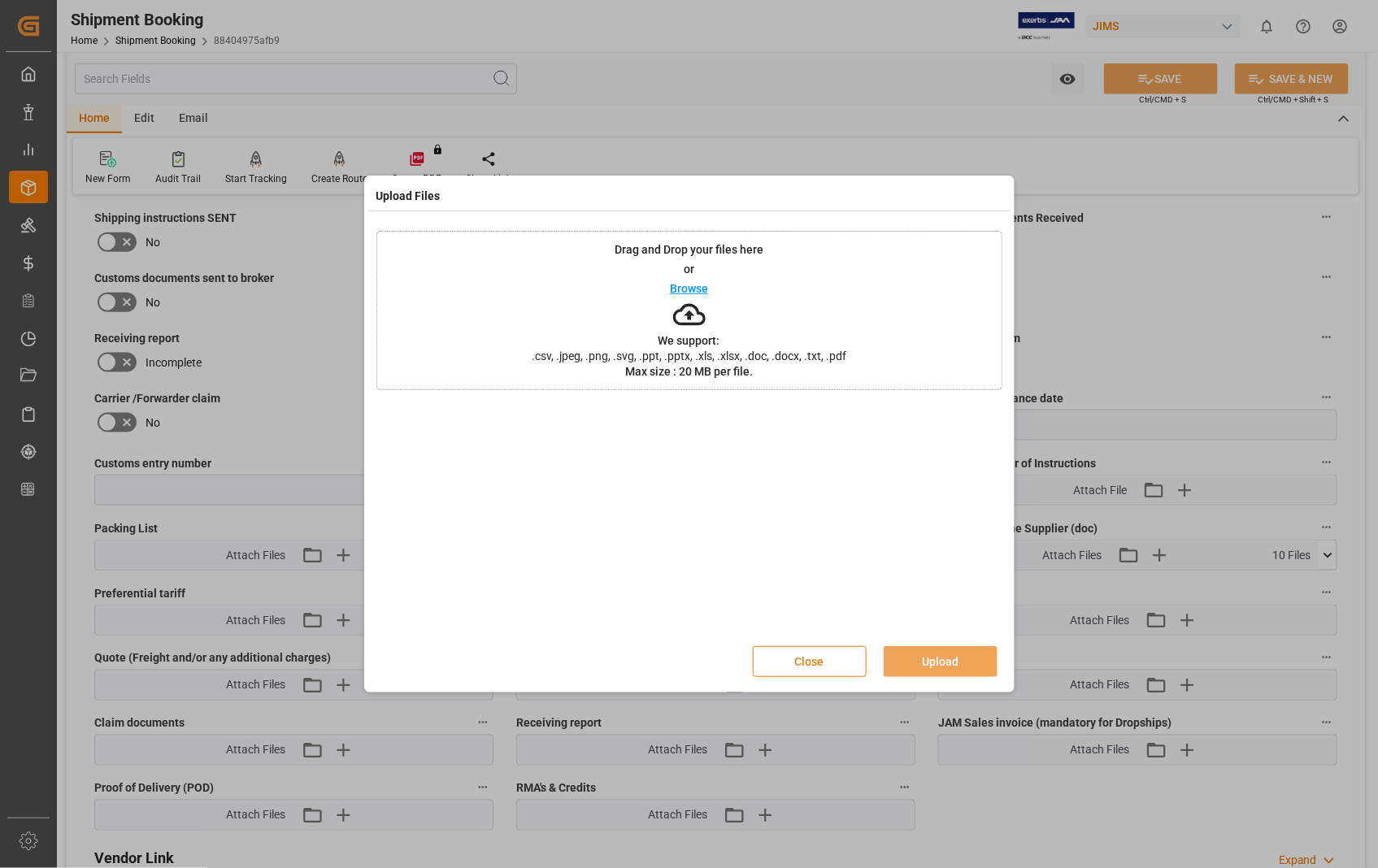
click at [791, 658] on button "Close" at bounding box center [809, 661] width 114 height 31
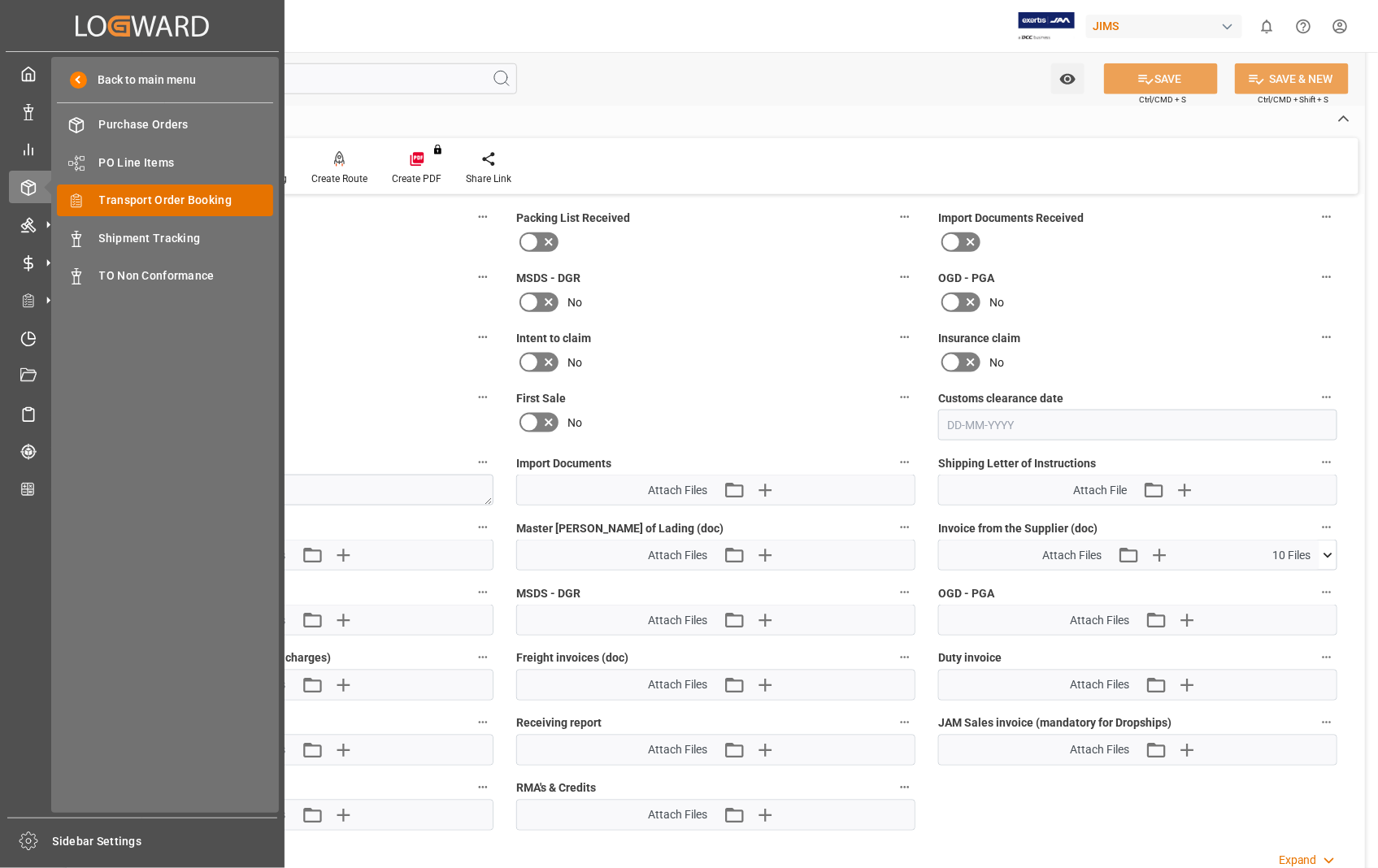
click at [168, 203] on span "Transport Order Booking" at bounding box center [186, 200] width 175 height 17
